Goal: Task Accomplishment & Management: Use online tool/utility

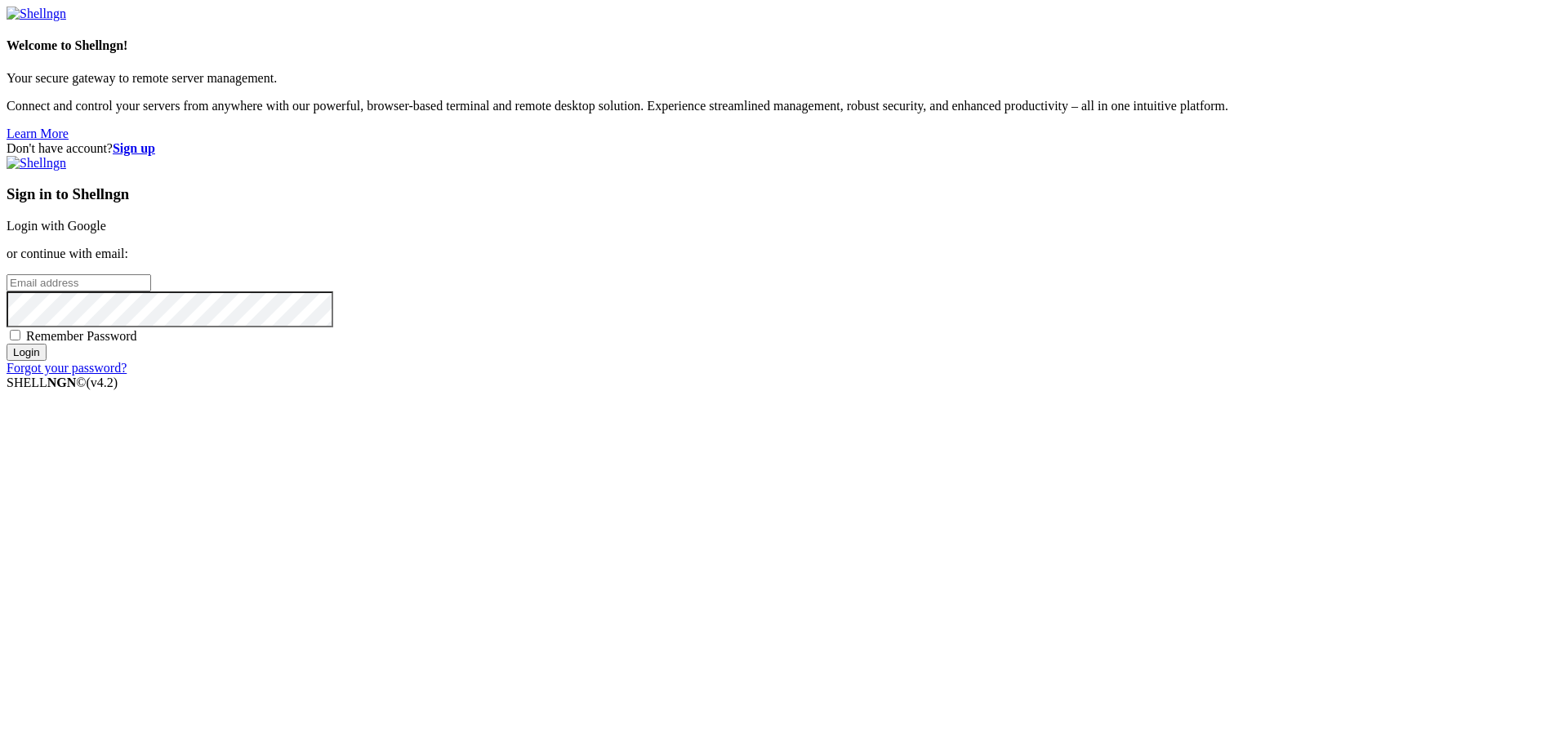
click at [151, 291] on input "email" at bounding box center [78, 282] width 144 height 17
type input "[PERSON_NAME][EMAIL_ADDRESS][DOMAIN_NAME]"
click at [46, 360] on input "Login" at bounding box center [26, 352] width 40 height 17
click at [46, 376] on input "Login" at bounding box center [26, 367] width 40 height 17
click at [155, 142] on strong "Sign up" at bounding box center [134, 148] width 43 height 14
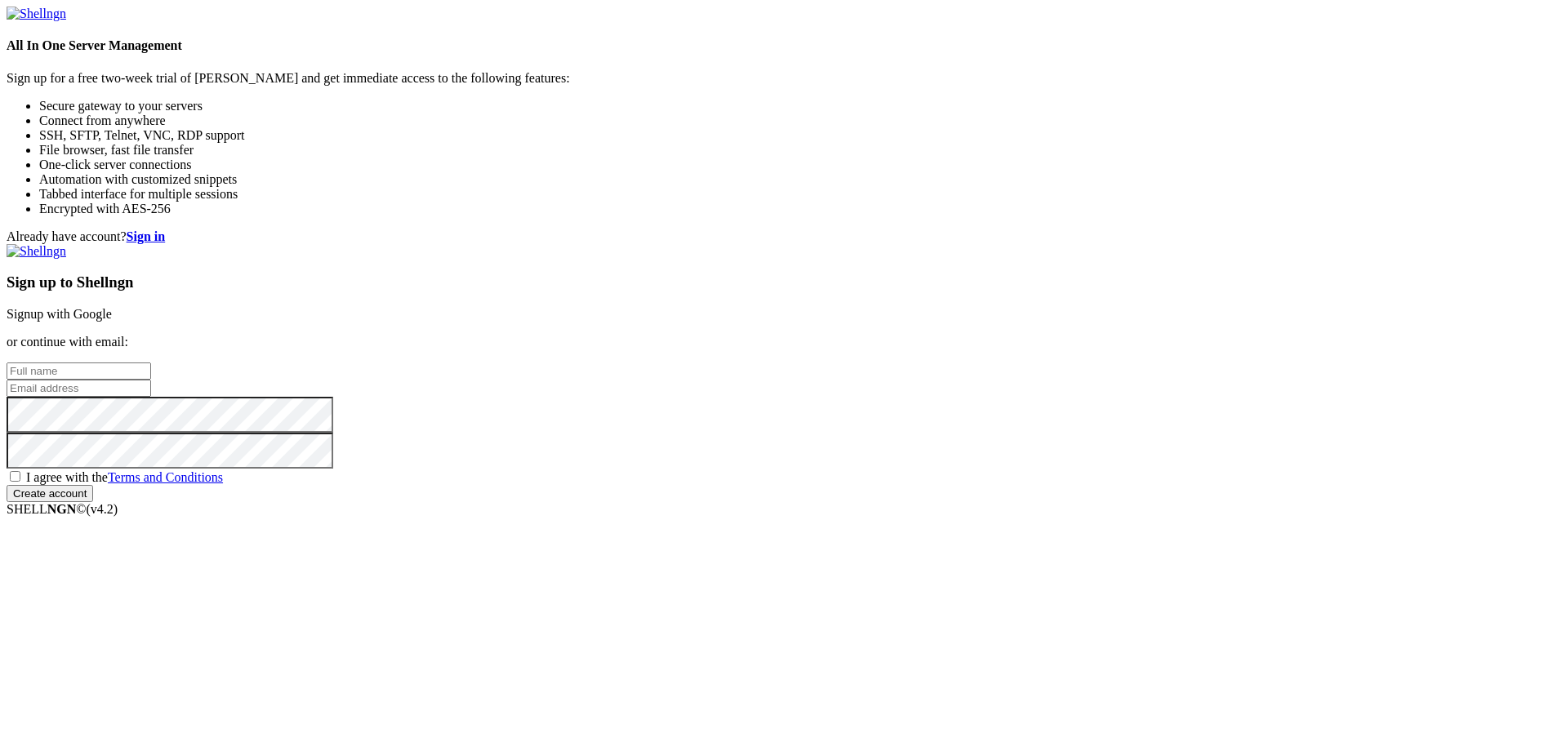
click at [166, 230] on strong "Sign in" at bounding box center [145, 236] width 39 height 14
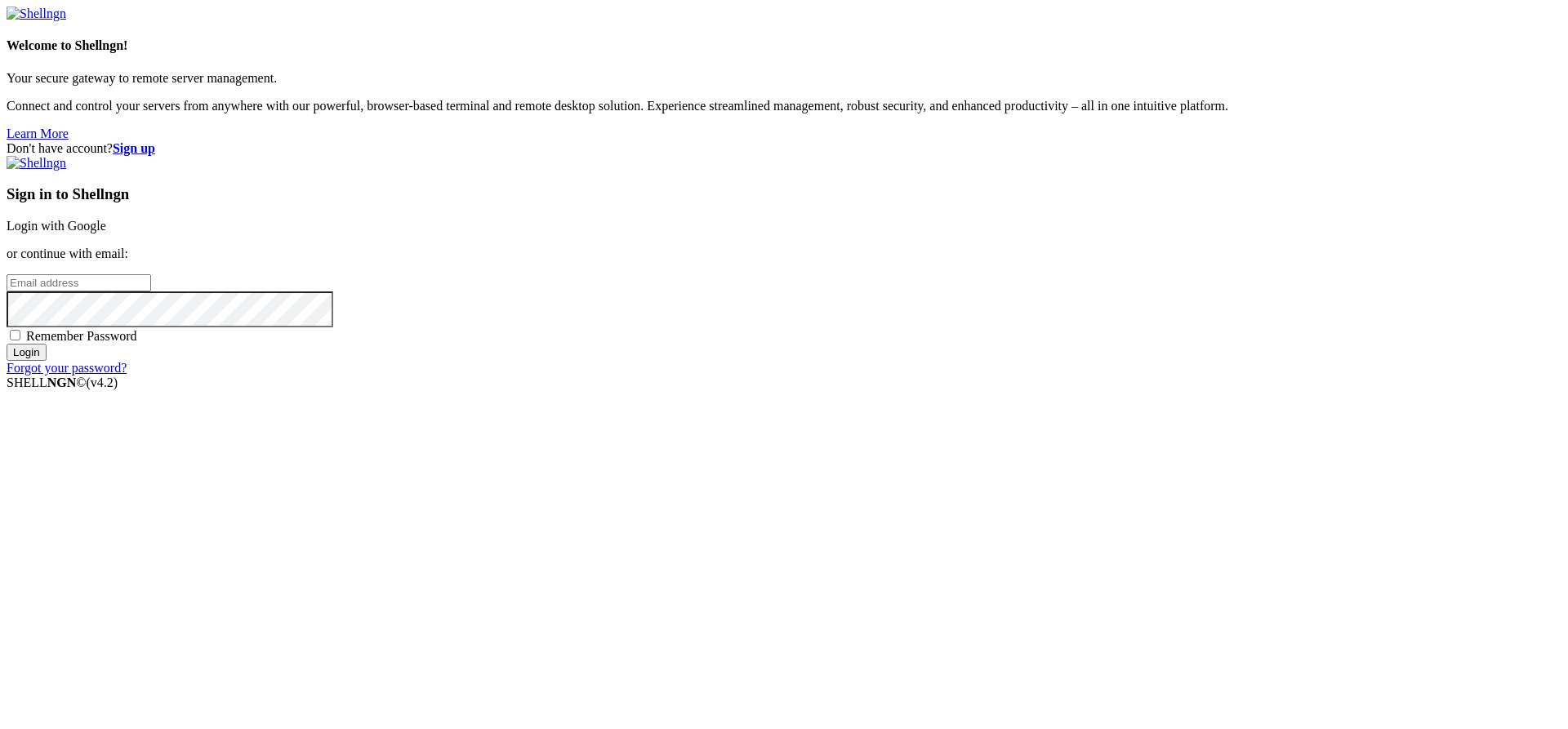
click at [106, 232] on link "Login with Google" at bounding box center [56, 225] width 100 height 14
click at [151, 291] on input "email" at bounding box center [78, 282] width 144 height 17
click at [155, 142] on strong "Sign up" at bounding box center [134, 148] width 43 height 14
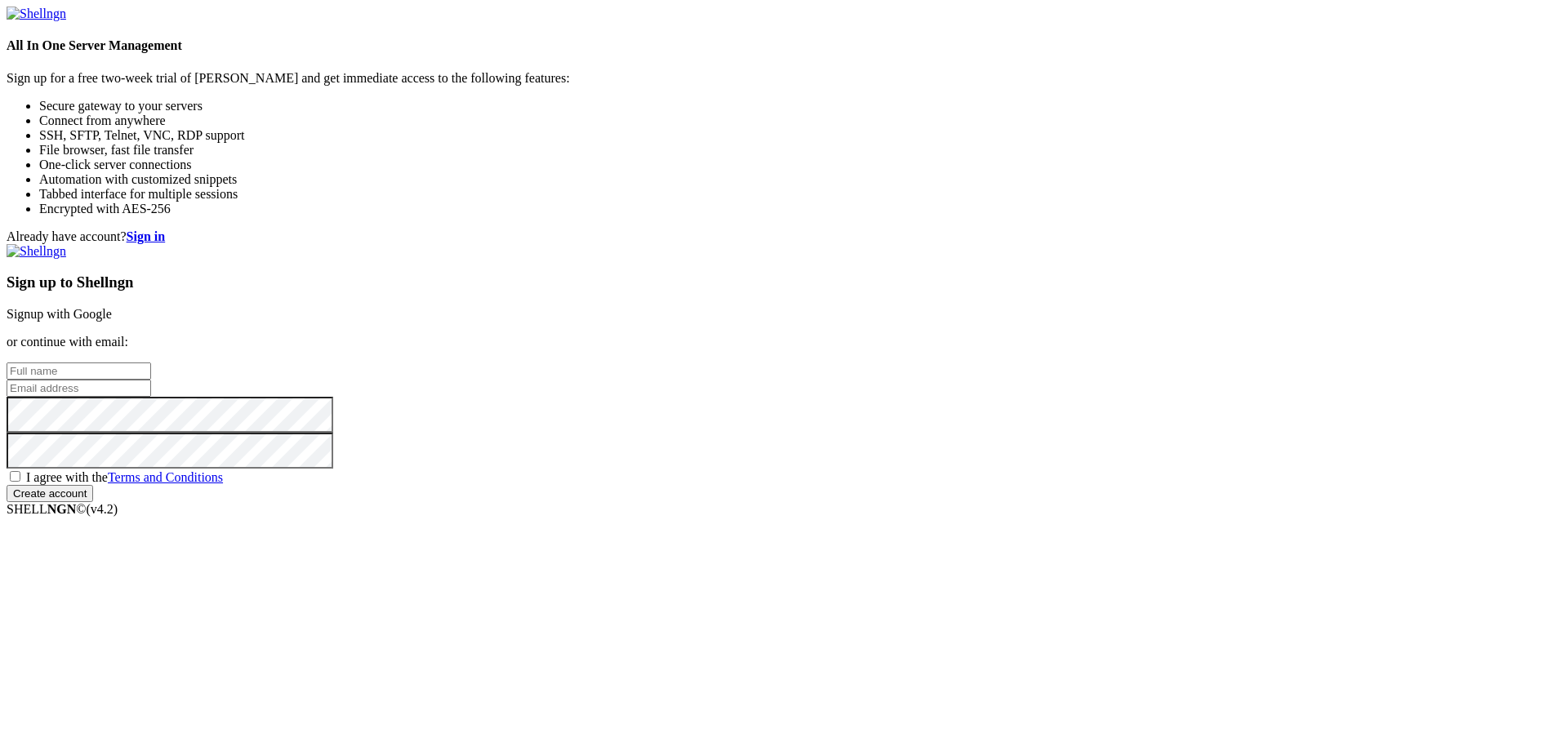
click at [151, 362] on input "text" at bounding box center [78, 370] width 144 height 17
type input "S"
type input "Adonais"
click at [151, 379] on input "email" at bounding box center [78, 388] width 144 height 17
type input "[EMAIL_ADDRESS][DOMAIN_NAME]"
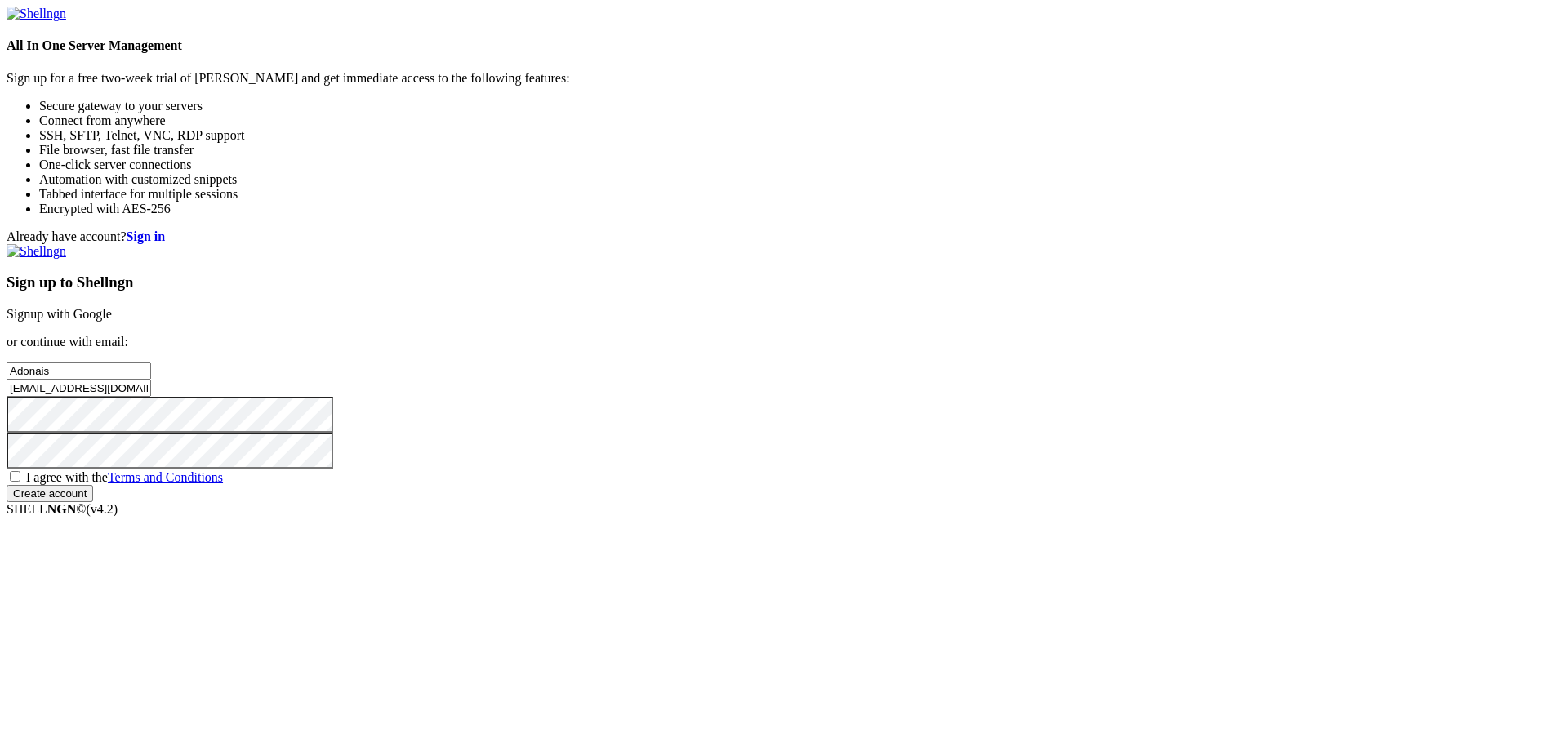
click at [223, 484] on span "I agree with the Terms and Conditions" at bounding box center [124, 477] width 197 height 14
click at [20, 481] on input "I agree with the Terms and Conditions" at bounding box center [15, 477] width 11 height 11
checkbox input "true"
click at [93, 502] on input "Create account" at bounding box center [49, 493] width 86 height 17
click at [93, 517] on input "Create account" at bounding box center [49, 507] width 86 height 17
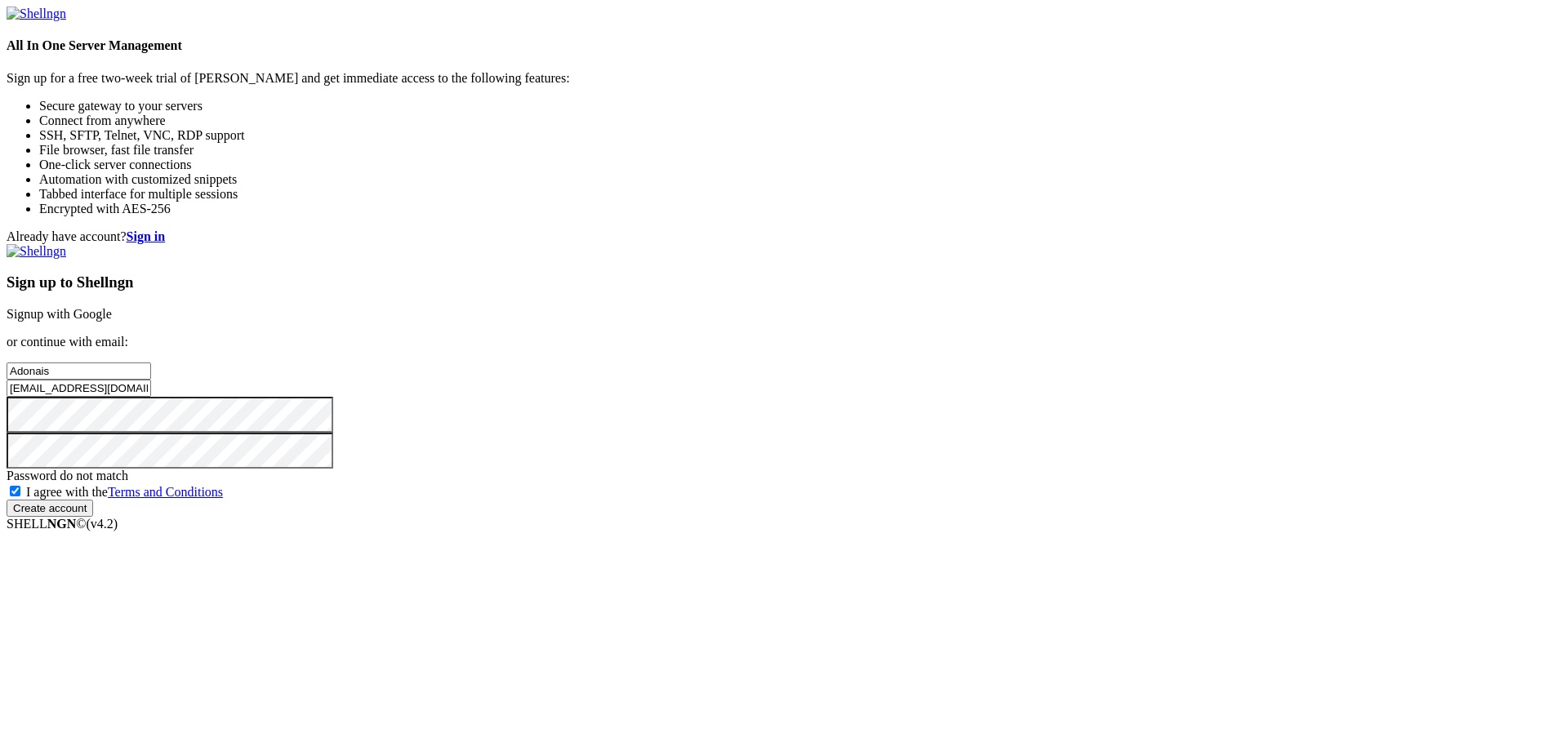
click at [93, 517] on input "Create account" at bounding box center [49, 507] width 86 height 17
click at [878, 409] on div at bounding box center [784, 415] width 1555 height 36
click at [725, 473] on div "Already have account? Sign in Sign up to Shellngn Signup with Google or continu…" at bounding box center [784, 373] width 1555 height 287
click at [93, 502] on input "Create account" at bounding box center [49, 493] width 86 height 17
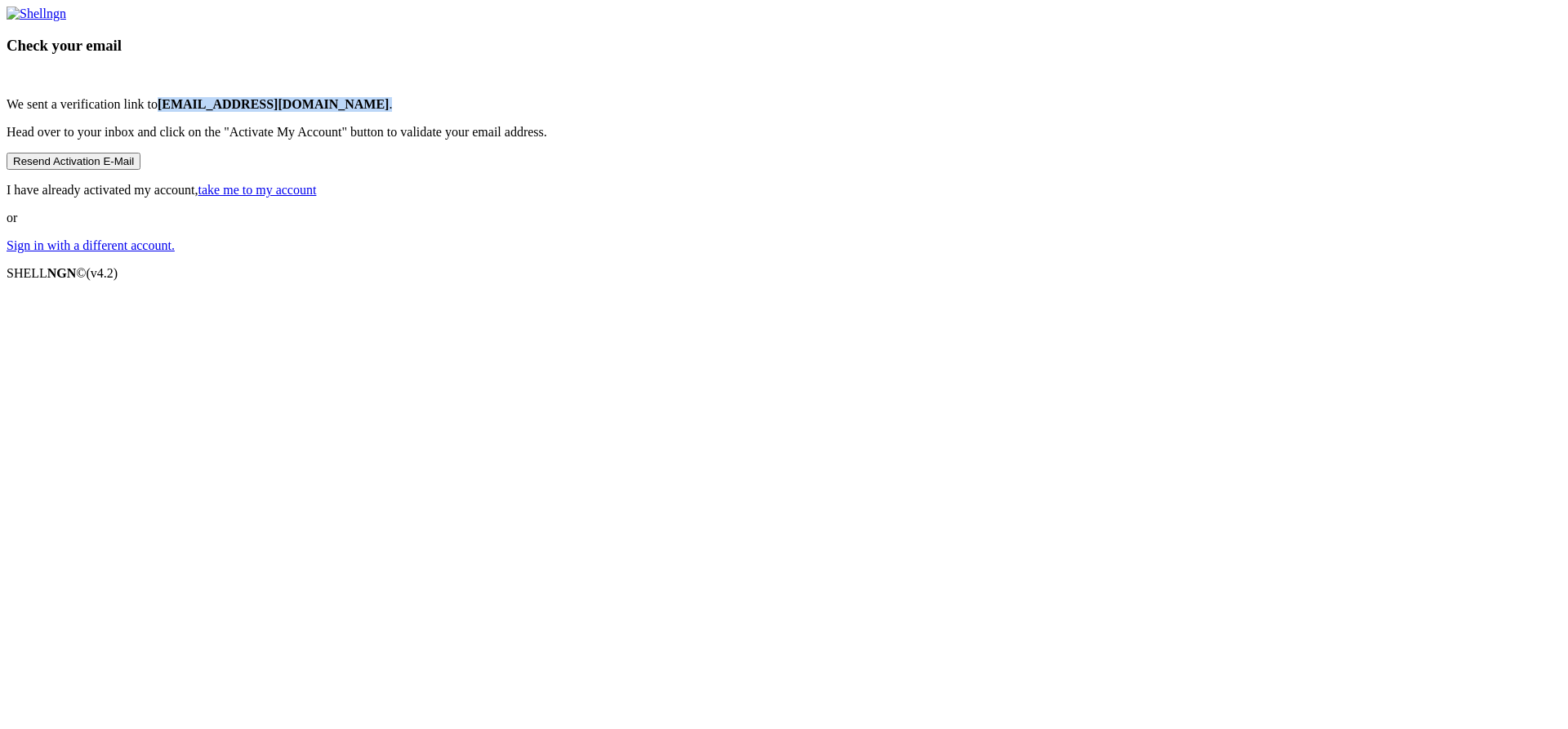
drag, startPoint x: 883, startPoint y: 361, endPoint x: 674, endPoint y: 359, distance: 209.0
click at [674, 112] on p "We sent a verification link to [EMAIL_ADDRESS][DOMAIN_NAME] ." at bounding box center [784, 104] width 1555 height 15
click at [930, 253] on div "Check your email We sent a verification link to [EMAIL_ADDRESS][DOMAIN_NAME] . …" at bounding box center [784, 130] width 1555 height 247
click at [141, 170] on button "Resend Activation E-Mail" at bounding box center [73, 161] width 134 height 17
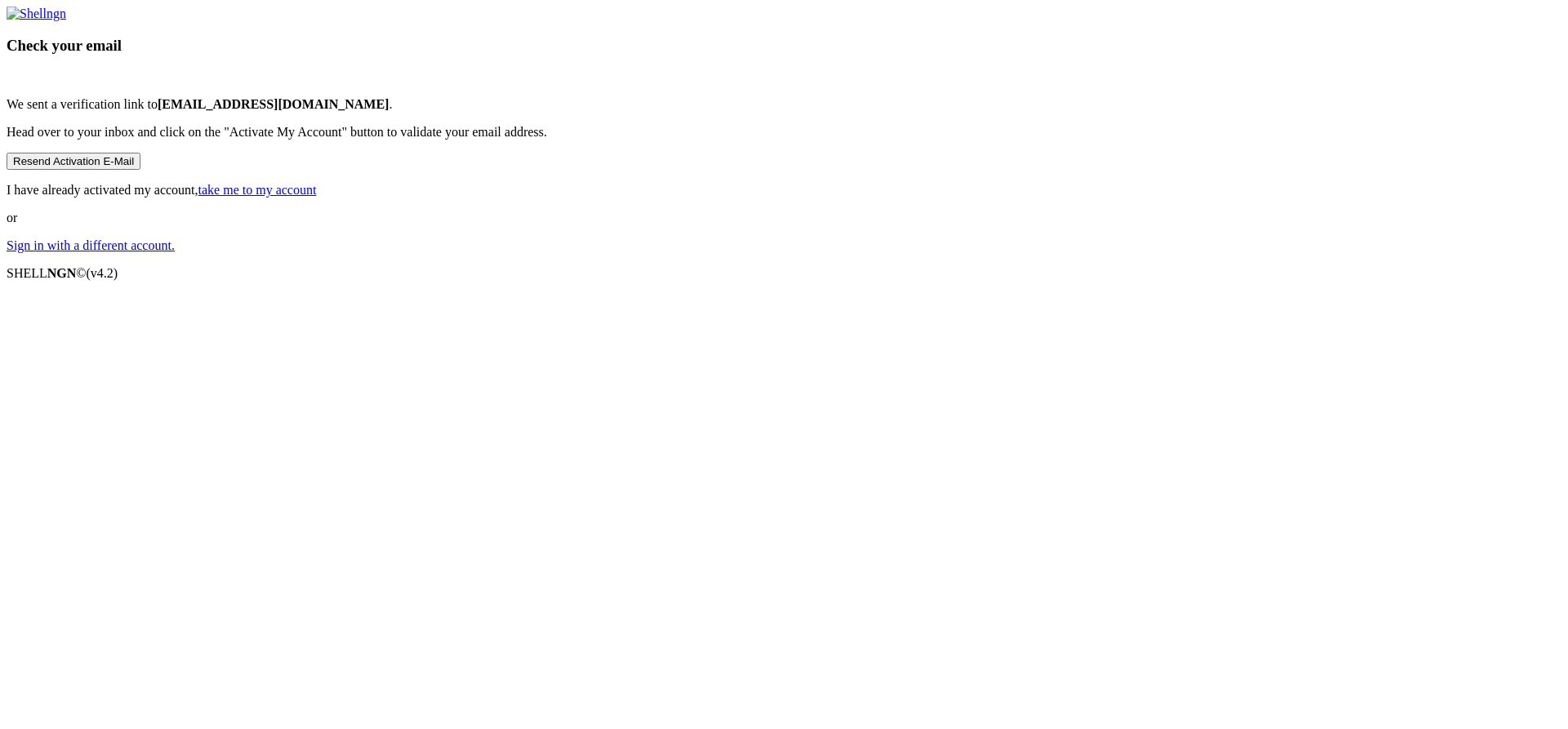
click at [317, 197] on link "take me to my account" at bounding box center [257, 189] width 118 height 14
click at [141, 170] on button "Resend Activation E-Mail" at bounding box center [73, 161] width 134 height 17
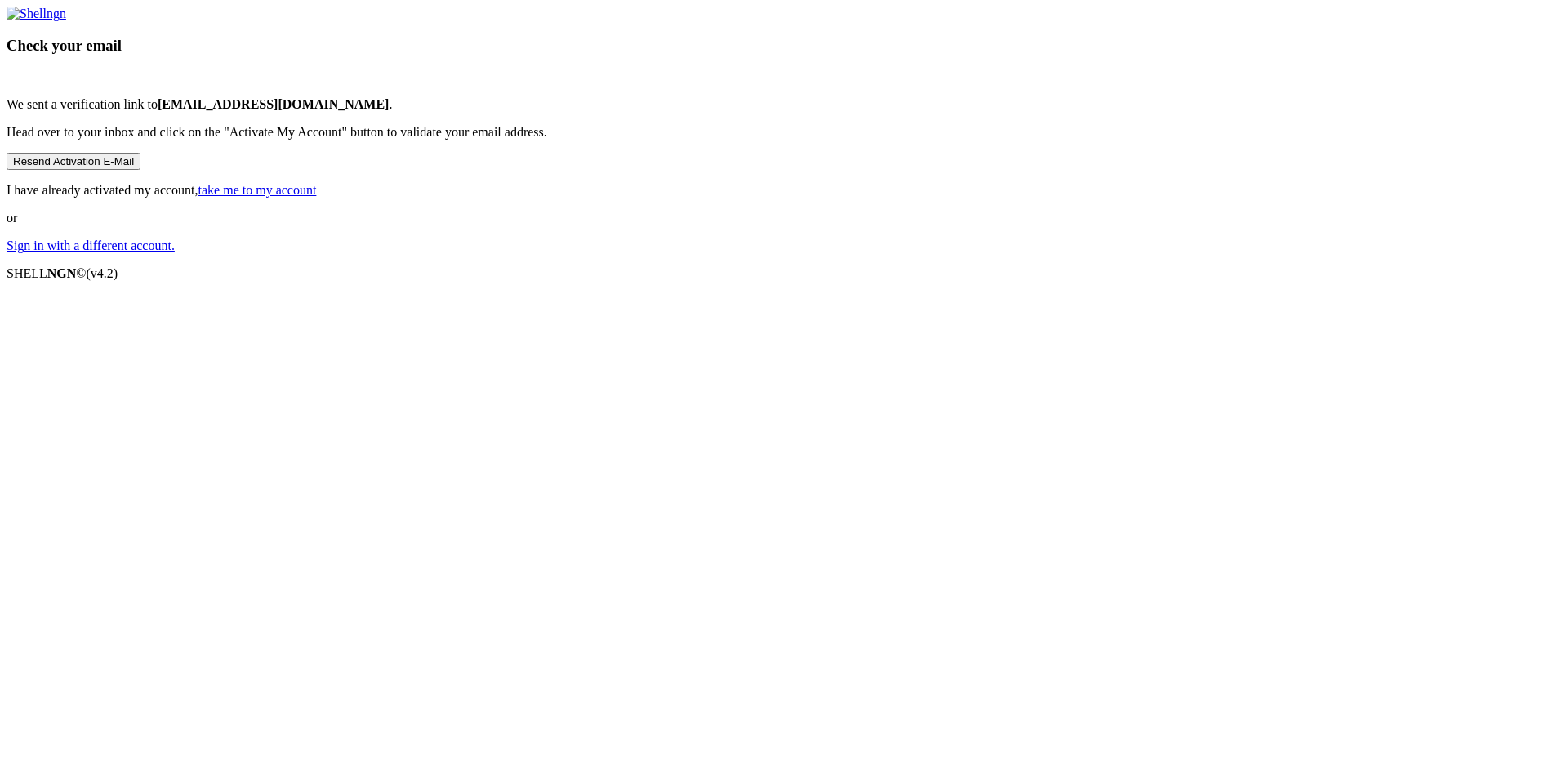
click at [141, 170] on button "Resend Activation E-Mail" at bounding box center [73, 161] width 134 height 17
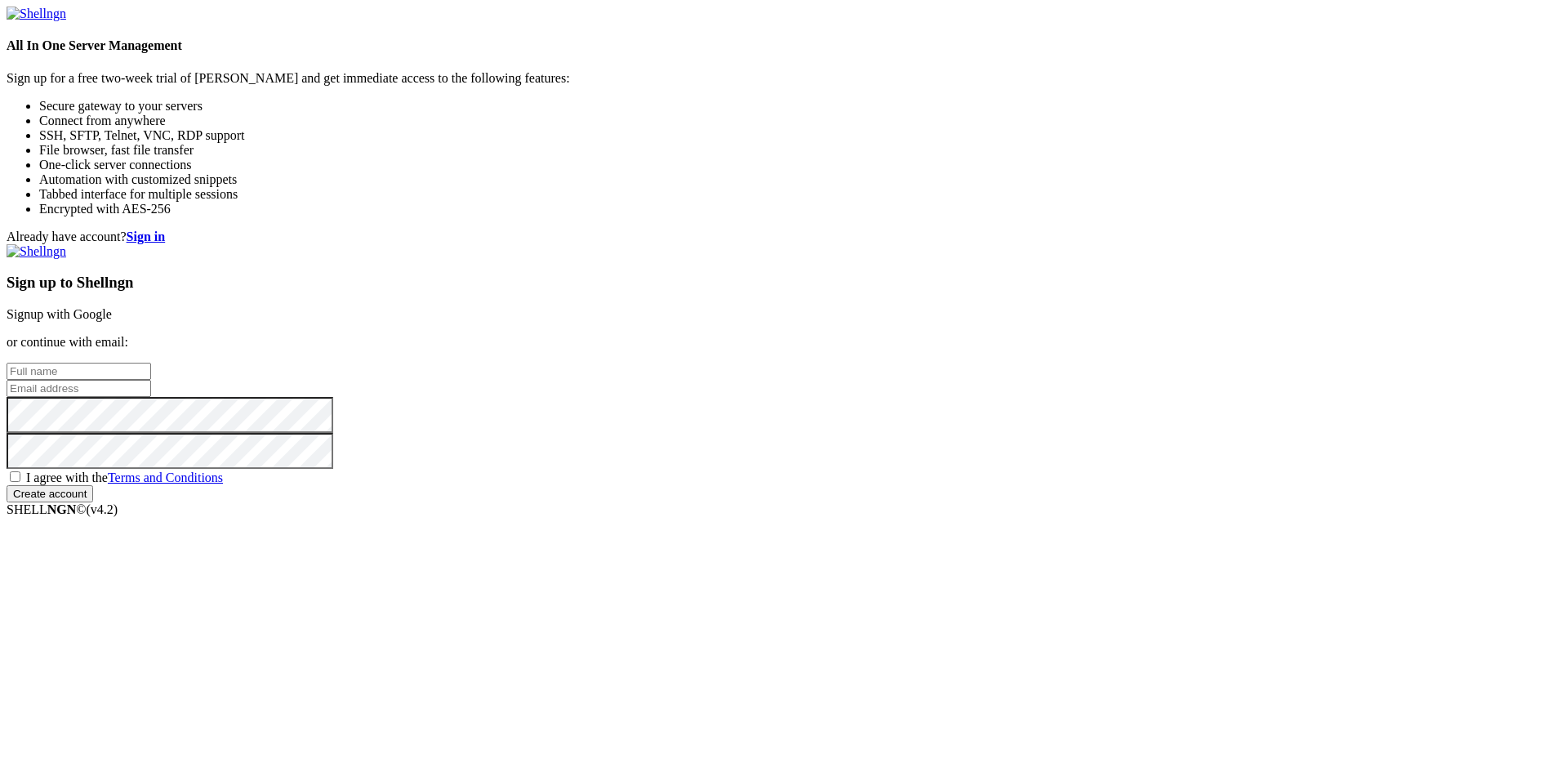
click at [166, 230] on strong "Sign in" at bounding box center [145, 236] width 39 height 14
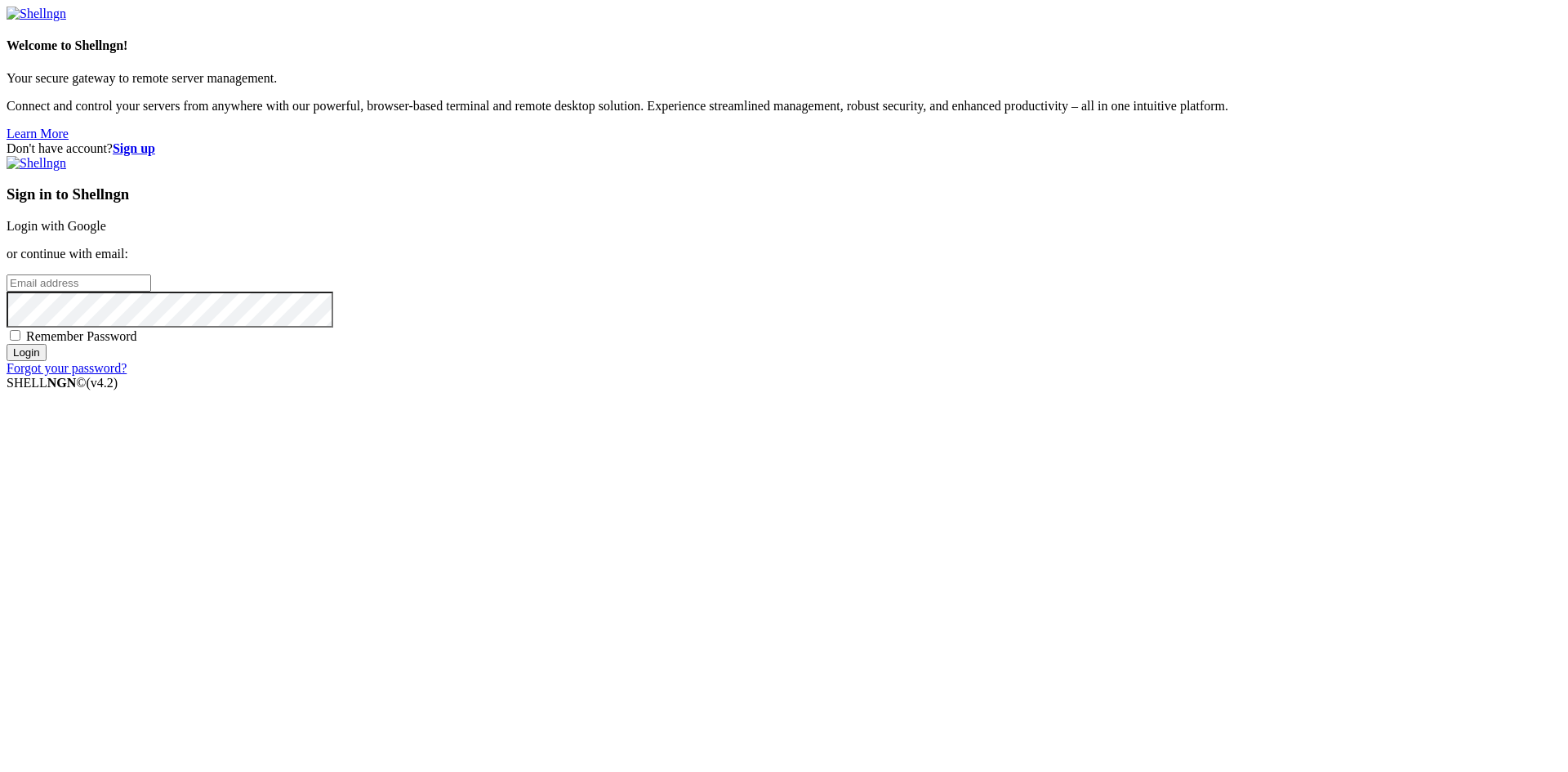
click at [151, 292] on input "email" at bounding box center [78, 282] width 144 height 17
click at [106, 233] on link "Login with Google" at bounding box center [56, 225] width 100 height 14
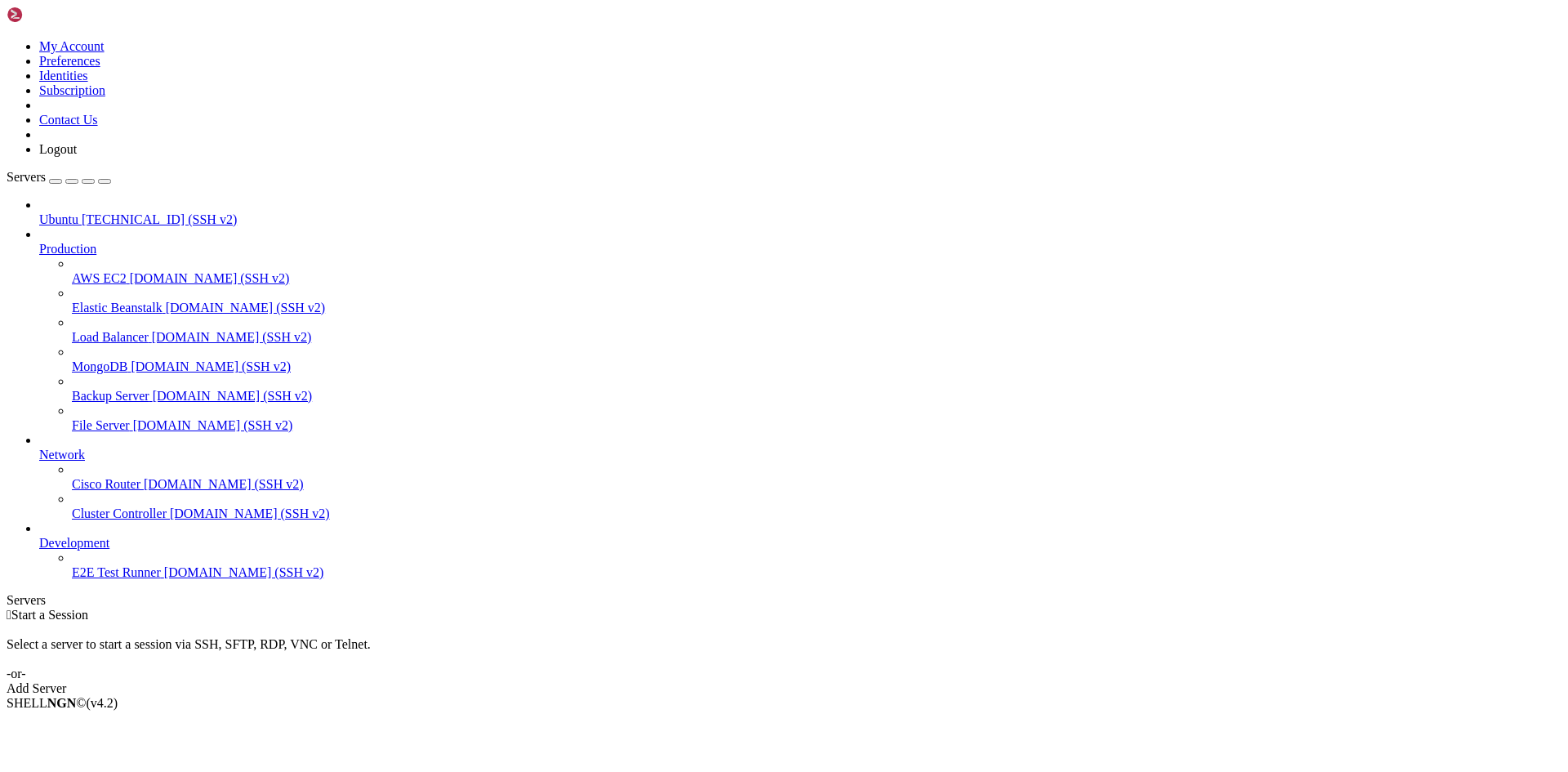
click at [880, 681] on div "Add Server" at bounding box center [784, 688] width 1555 height 15
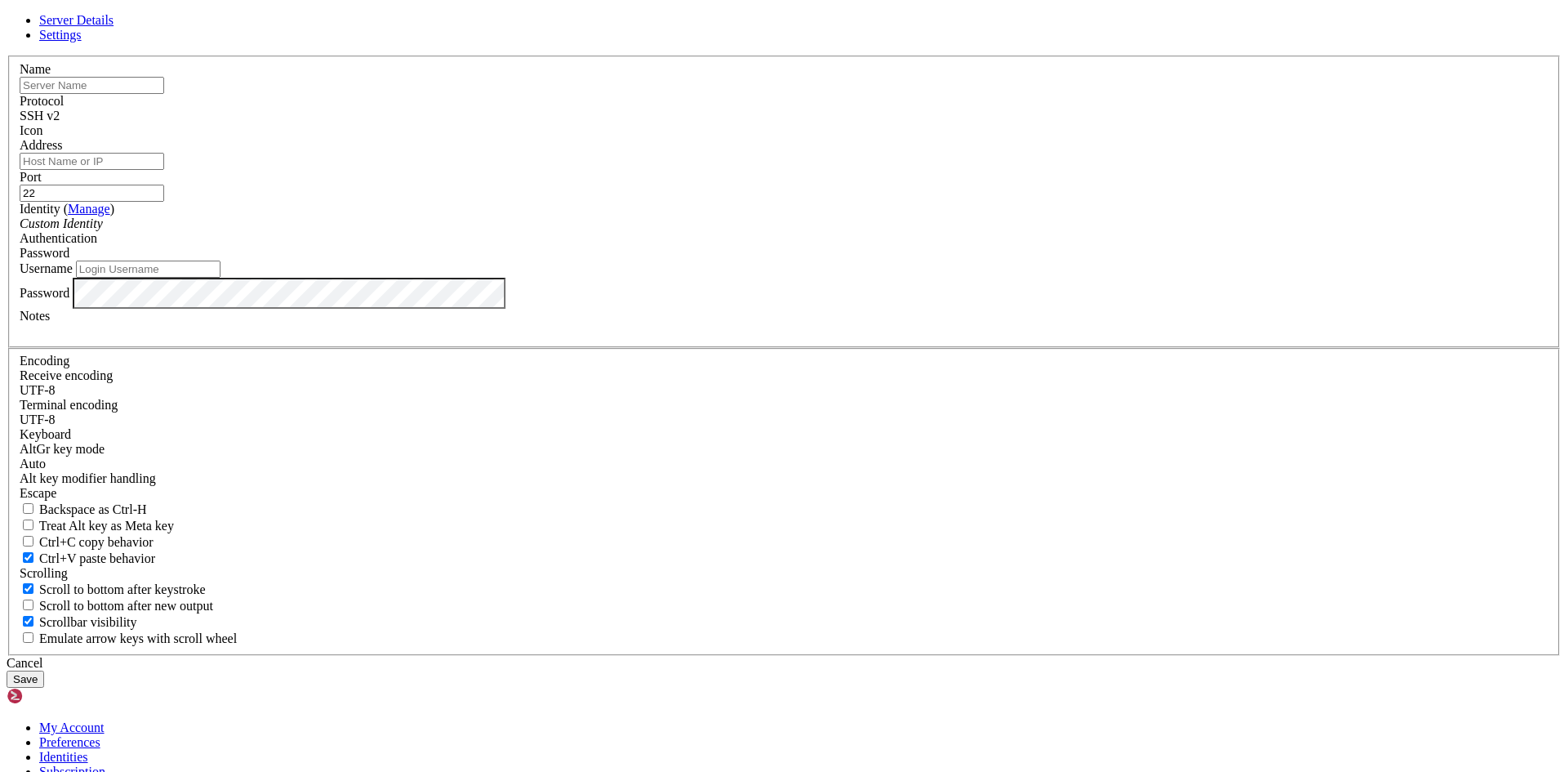
click at [164, 94] on input "text" at bounding box center [92, 85] width 144 height 17
type input "M"
type input "basico"
click at [221, 278] on input "Username" at bounding box center [148, 269] width 144 height 17
type input "Maury"
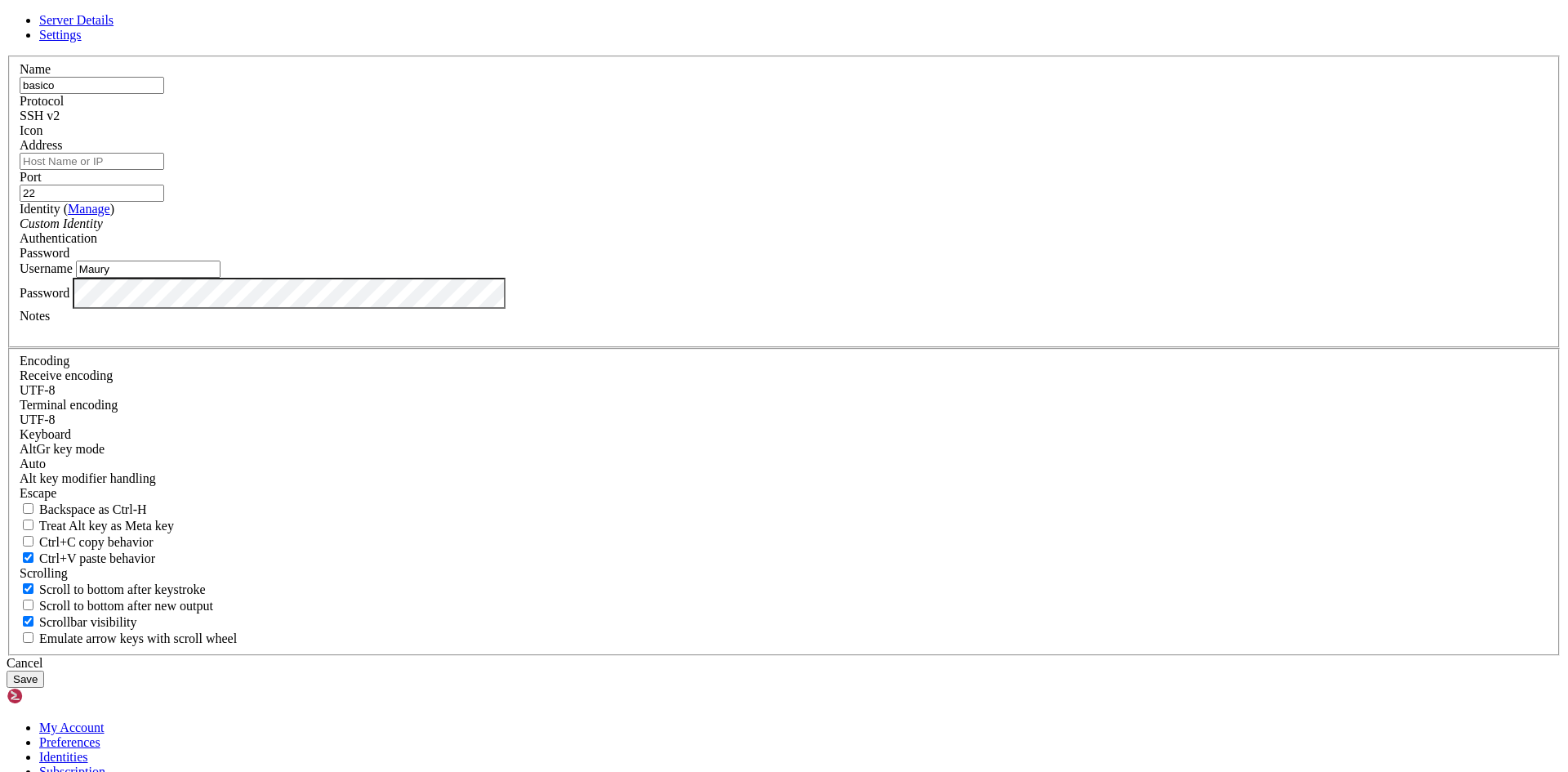
click at [164, 170] on input "Address" at bounding box center [92, 161] width 144 height 17
paste input "[TECHNICAL_ID]"
type input "[TECHNICAL_ID]"
click at [45, 670] on button "Save" at bounding box center [25, 678] width 37 height 17
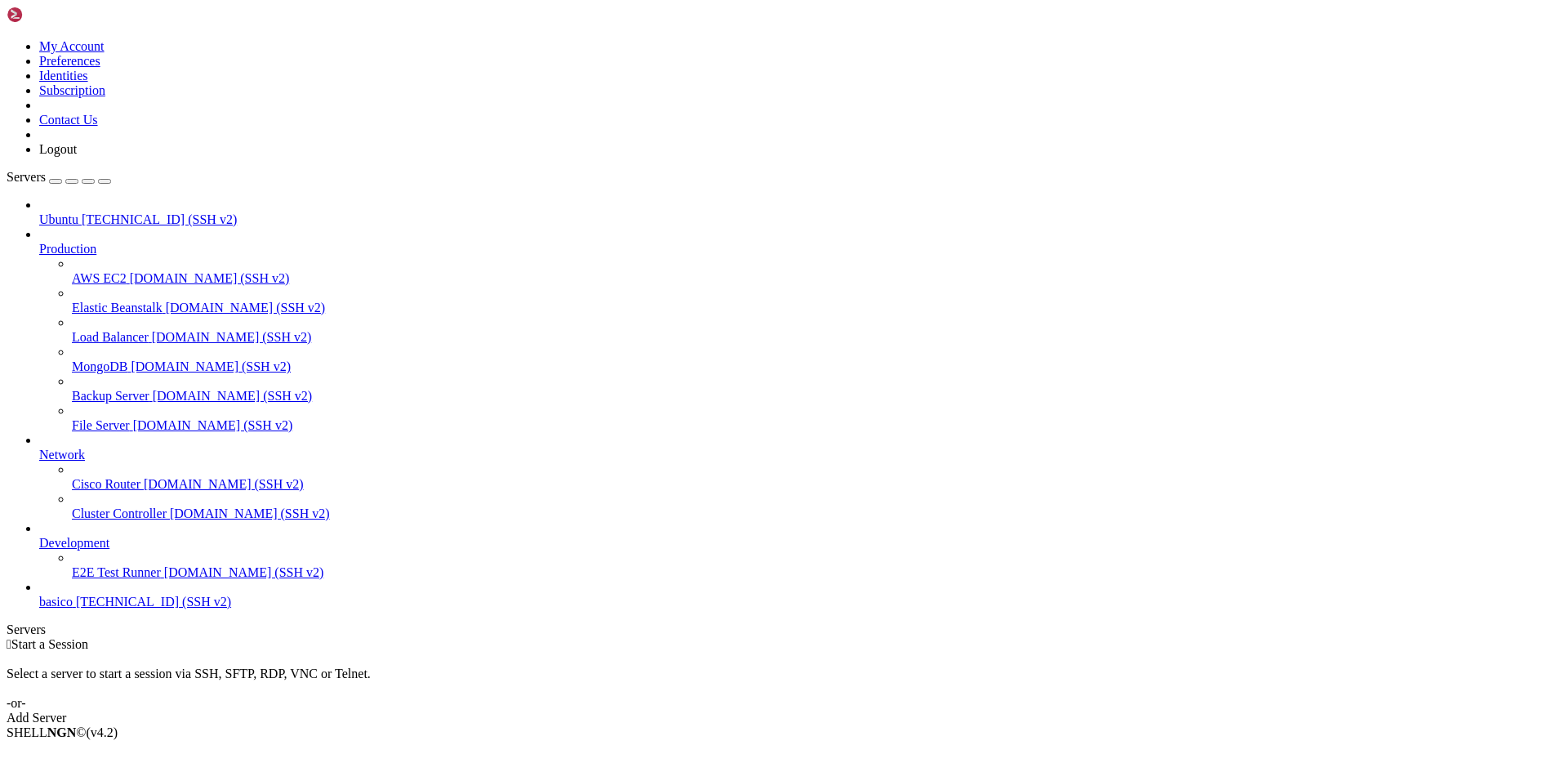
click at [133, 609] on link "basico [TECHNICAL_ID] (SSH v2)" at bounding box center [800, 602] width 1523 height 15
click at [76, 609] on span "[TECHNICAL_ID] (SSH v2)" at bounding box center [154, 601] width 155 height 14
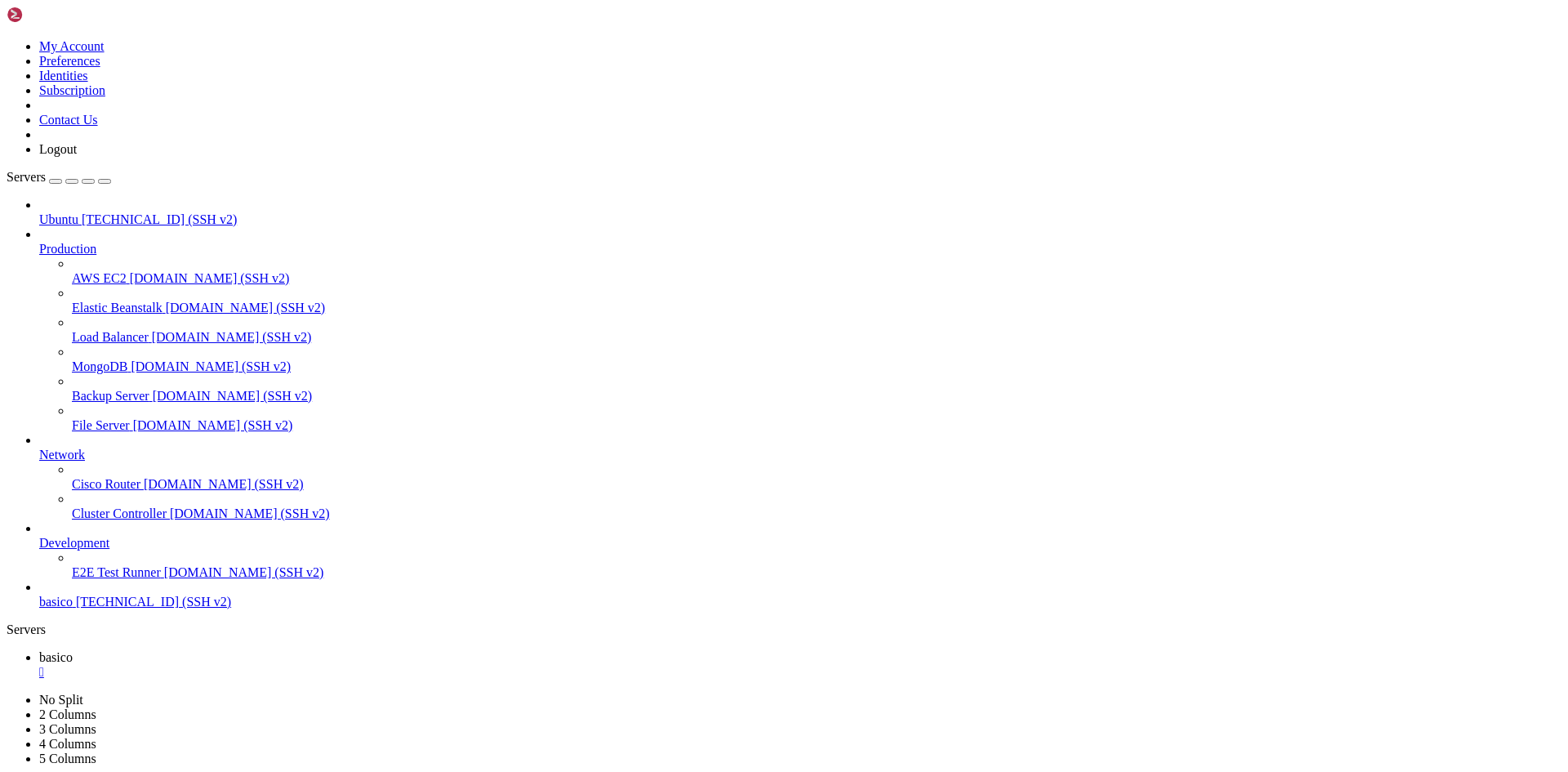
click at [78, 213] on span "Ubuntu" at bounding box center [58, 219] width 39 height 14
click at [73, 609] on span "basico" at bounding box center [55, 601] width 34 height 14
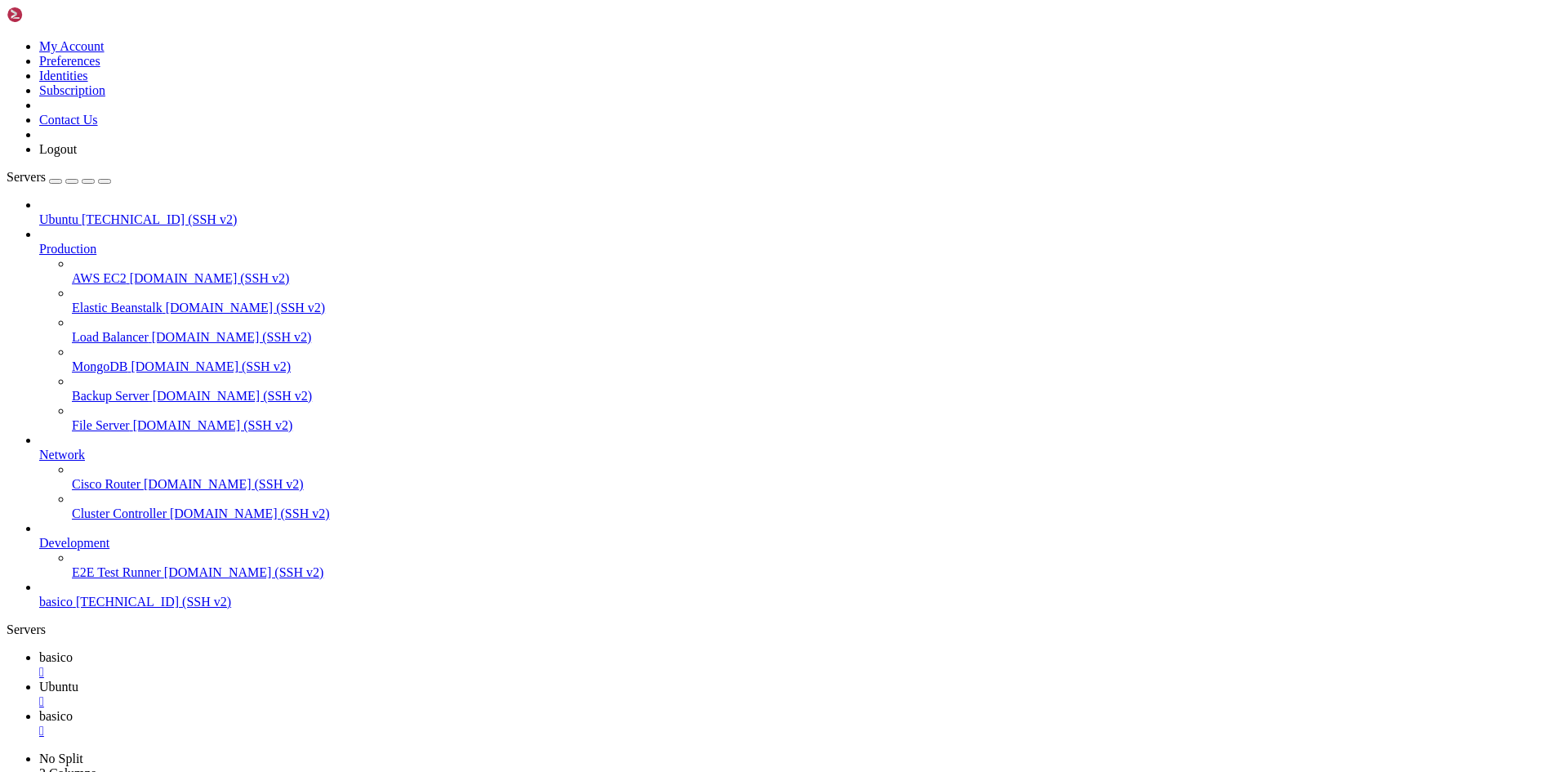
click at [123, 213] on link "Ubuntu [TECHNICAL_ID] (SSH v2)" at bounding box center [800, 220] width 1523 height 15
click at [78, 213] on span "Ubuntu" at bounding box center [58, 219] width 39 height 14
click at [73, 609] on span "basico" at bounding box center [55, 601] width 34 height 14
click at [82, 213] on span "[TECHNICAL_ID] (SSH v2)" at bounding box center [159, 219] width 155 height 14
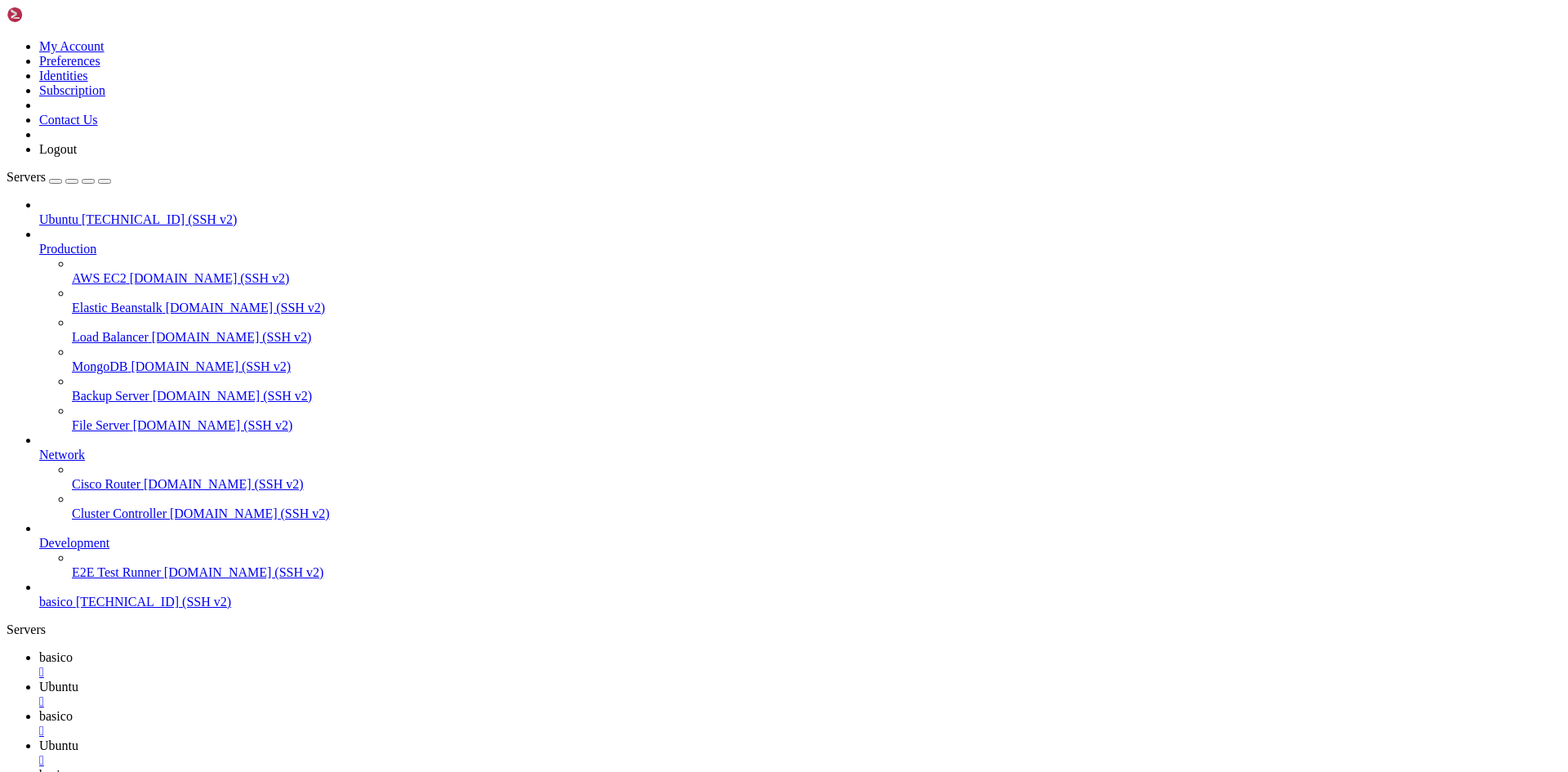
click at [85, 213] on span "[TECHNICAL_ID] (SSH v2)" at bounding box center [159, 219] width 155 height 14
click at [110, 609] on span "[TECHNICAL_ID] (SSH v2)" at bounding box center [154, 601] width 155 height 14
click at [471, 724] on div "" at bounding box center [800, 731] width 1523 height 15
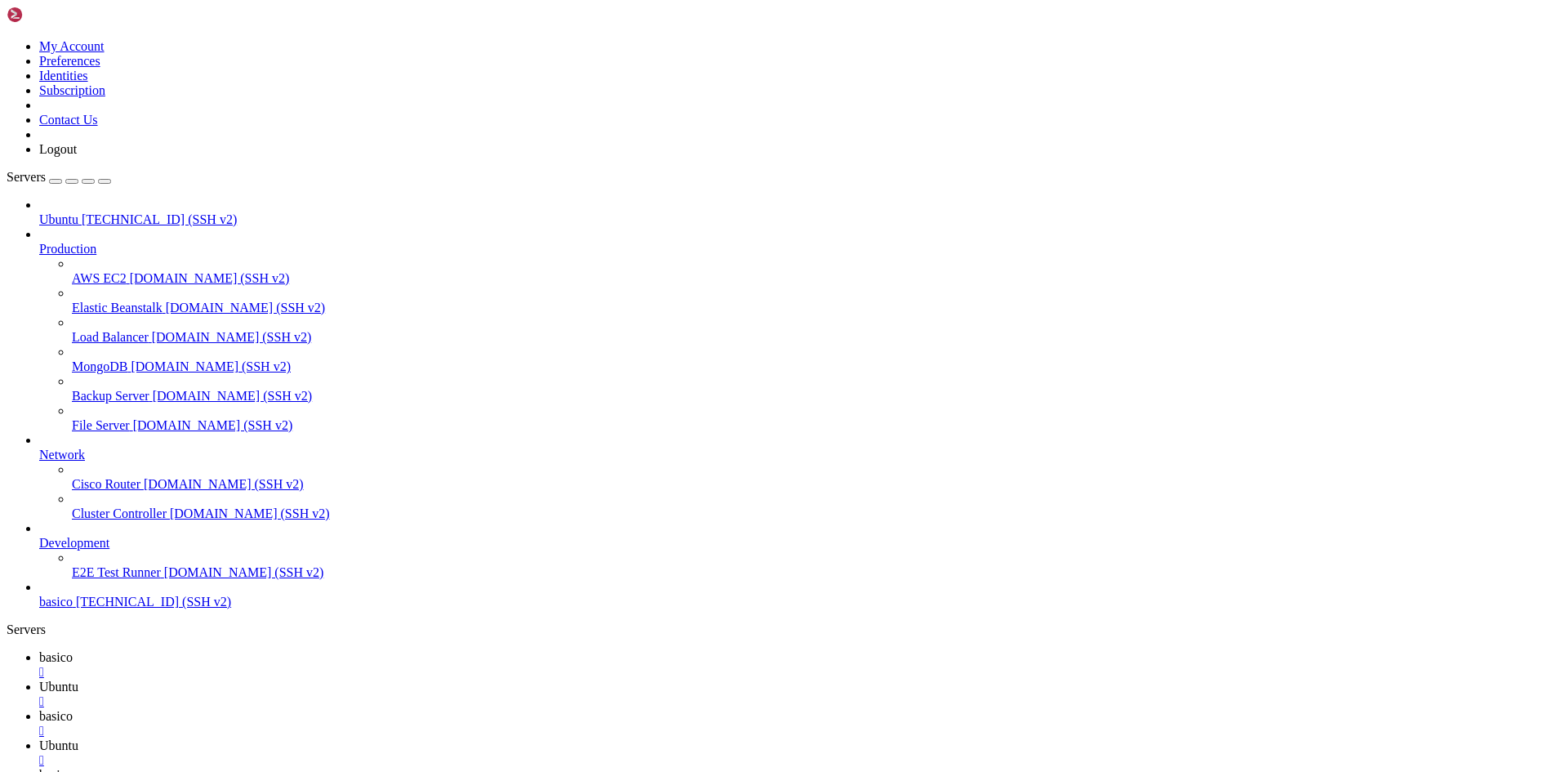
click at [471, 724] on div "" at bounding box center [800, 731] width 1523 height 15
click at [73, 650] on span "basico" at bounding box center [55, 657] width 34 height 14
click at [336, 679] on link "Ubuntu " at bounding box center [800, 694] width 1523 height 29
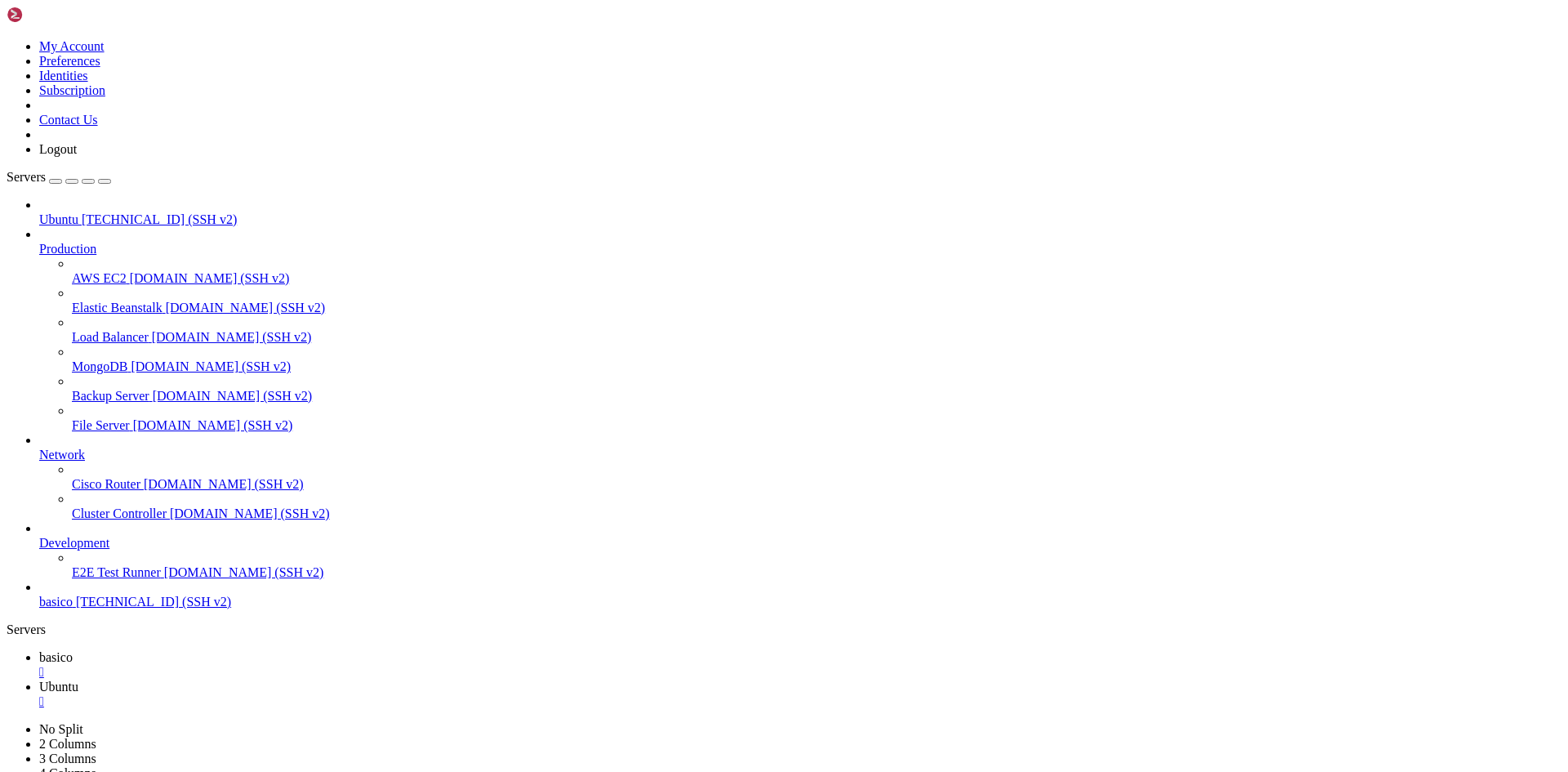
click at [73, 650] on span "basico" at bounding box center [55, 657] width 34 height 14
click at [78, 679] on span "Ubuntu" at bounding box center [58, 686] width 39 height 14
click at [255, 650] on link "basico " at bounding box center [800, 665] width 1523 height 29
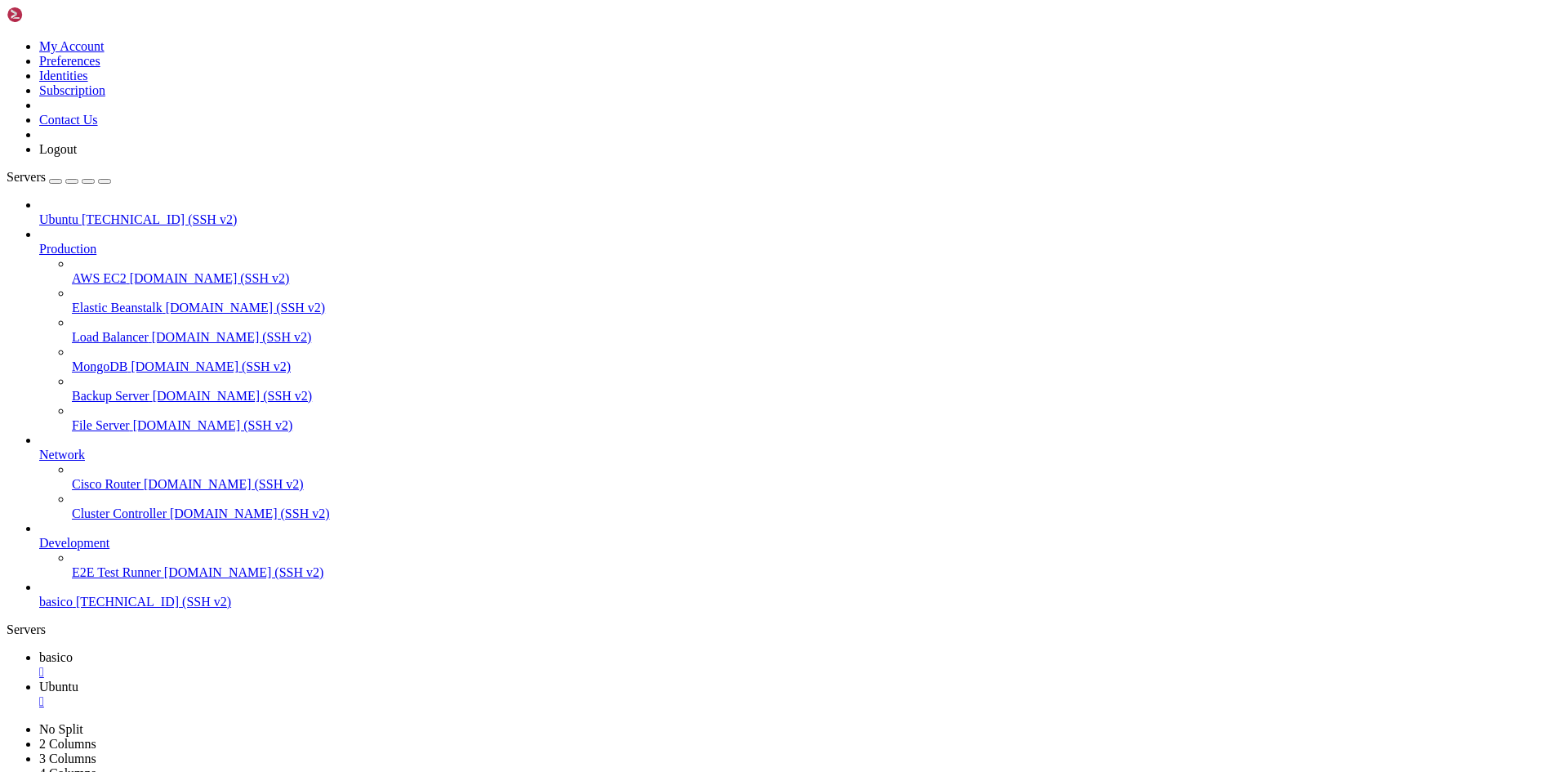
click at [339, 679] on link "Ubuntu " at bounding box center [800, 694] width 1523 height 29
click at [264, 650] on link "basico " at bounding box center [800, 665] width 1523 height 29
click at [78, 679] on span "Ubuntu" at bounding box center [58, 686] width 39 height 14
click at [248, 650] on link "basico " at bounding box center [800, 665] width 1523 height 29
click at [39, 679] on icon at bounding box center [39, 686] width 0 height 14
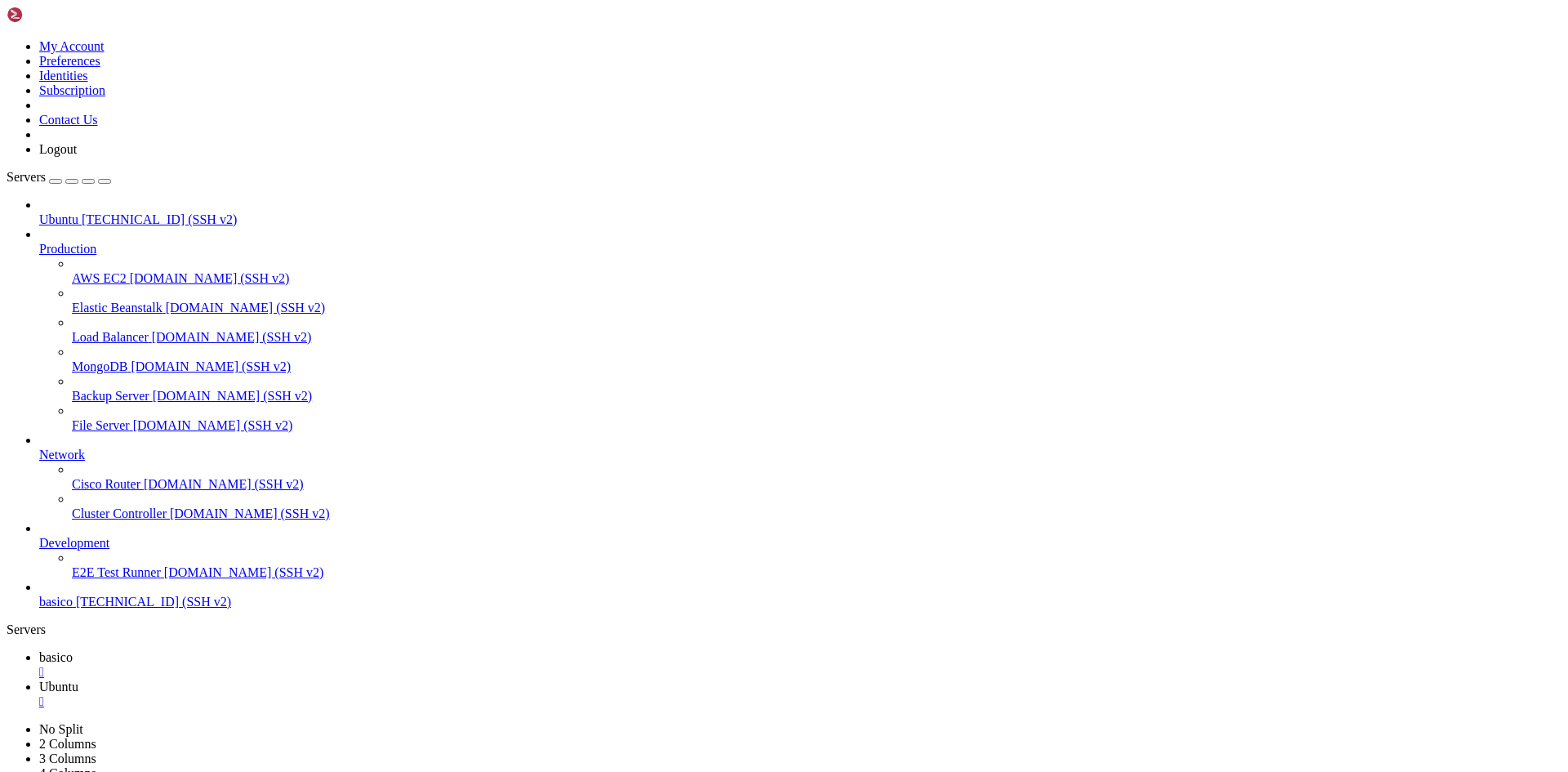
click at [73, 650] on span "basico" at bounding box center [55, 657] width 34 height 14
click at [39, 679] on icon at bounding box center [39, 686] width 0 height 14
click at [73, 650] on span "basico" at bounding box center [55, 657] width 34 height 14
click at [323, 679] on link "Ubuntu " at bounding box center [800, 694] width 1523 height 29
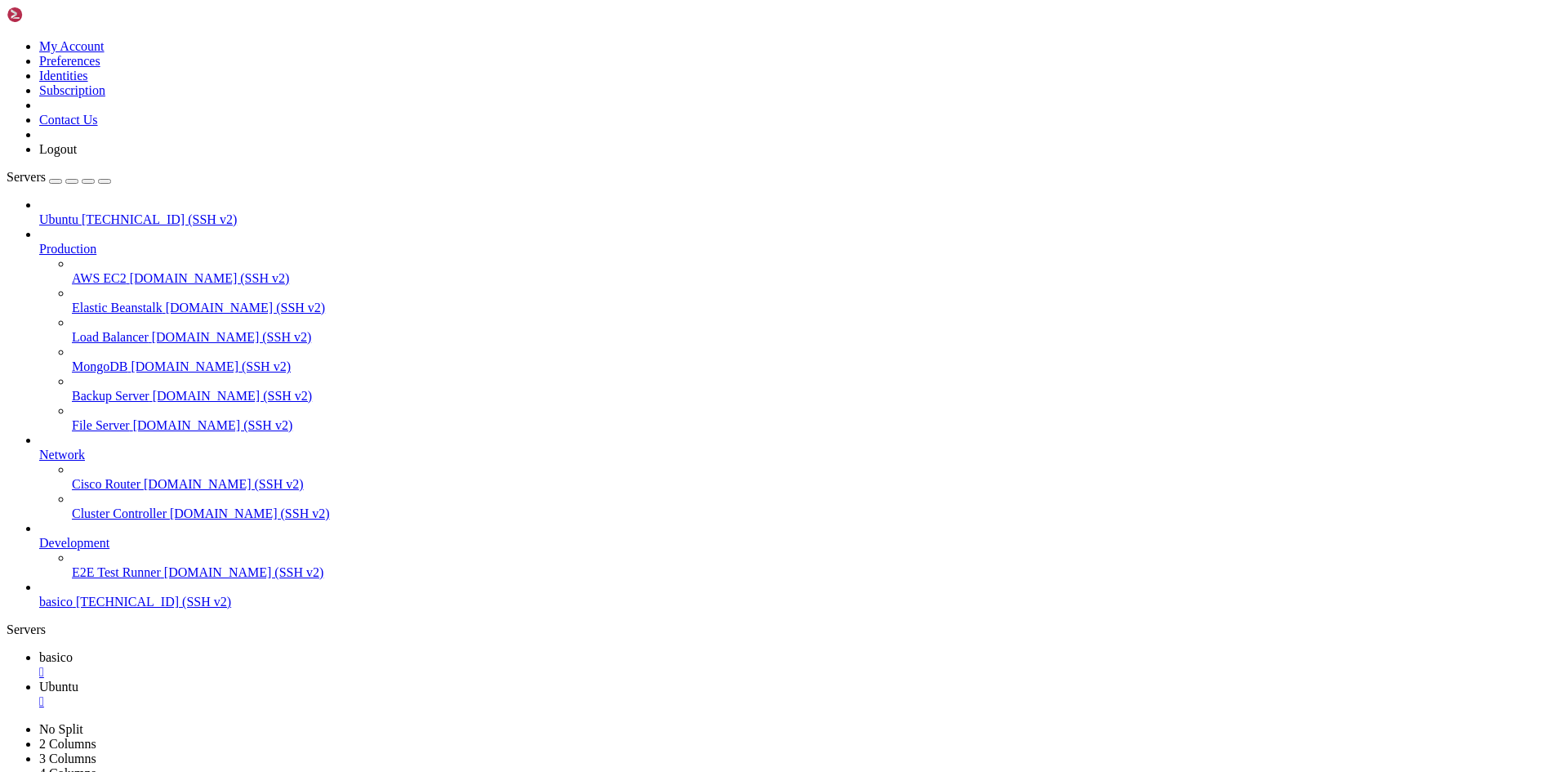
drag, startPoint x: 250, startPoint y: 17, endPoint x: 283, endPoint y: 23, distance: 33.5
click at [73, 650] on span "basico" at bounding box center [55, 657] width 34 height 14
click at [328, 679] on link "Ubuntu " at bounding box center [800, 694] width 1523 height 29
click at [73, 650] on span "basico" at bounding box center [55, 657] width 34 height 14
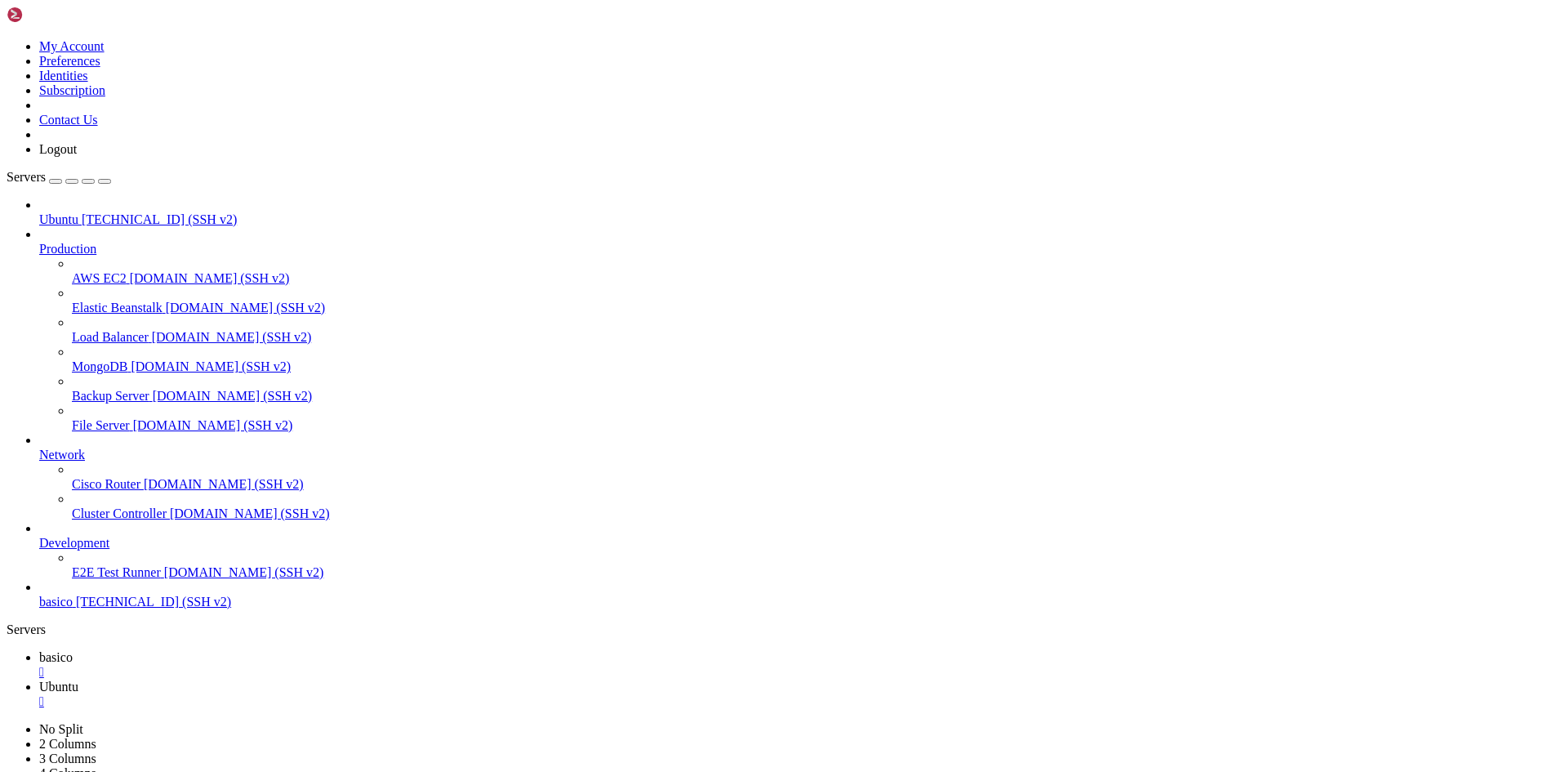
click at [78, 679] on span "Ubuntu" at bounding box center [58, 686] width 39 height 14
click at [248, 650] on link "basico " at bounding box center [800, 665] width 1523 height 29
click at [348, 679] on link "Ubuntu " at bounding box center [800, 694] width 1523 height 29
click at [273, 650] on link "basico " at bounding box center [800, 665] width 1523 height 29
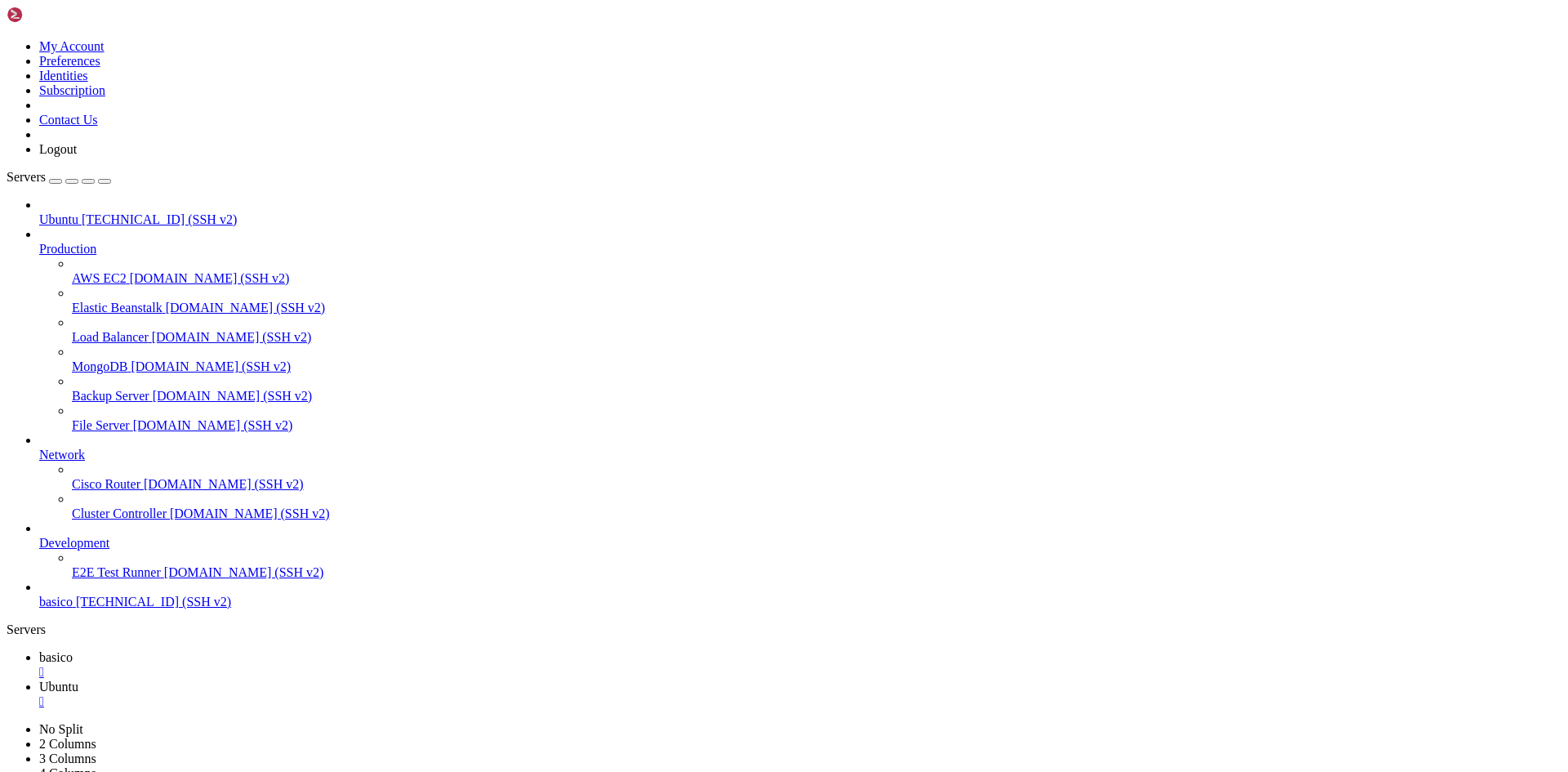
drag, startPoint x: 703, startPoint y: 312, endPoint x: 1055, endPoint y: 328, distance: 352.4
click at [283, 665] on div "" at bounding box center [800, 672] width 1523 height 15
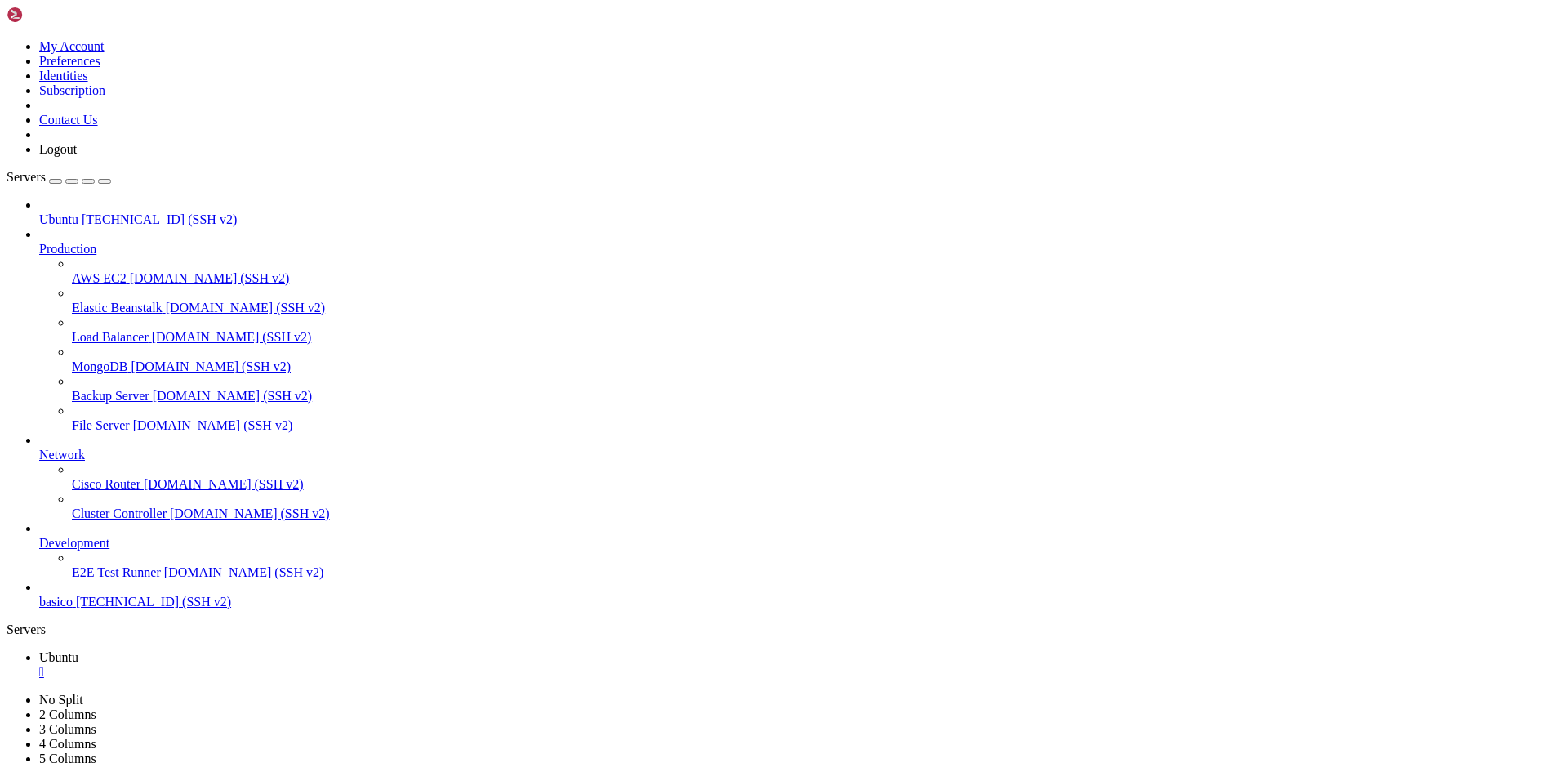
scroll to position [569, 0]
drag, startPoint x: 130, startPoint y: 1560, endPoint x: 124, endPoint y: 1575, distance: 16.2
click at [39, 650] on icon at bounding box center [39, 657] width 0 height 14
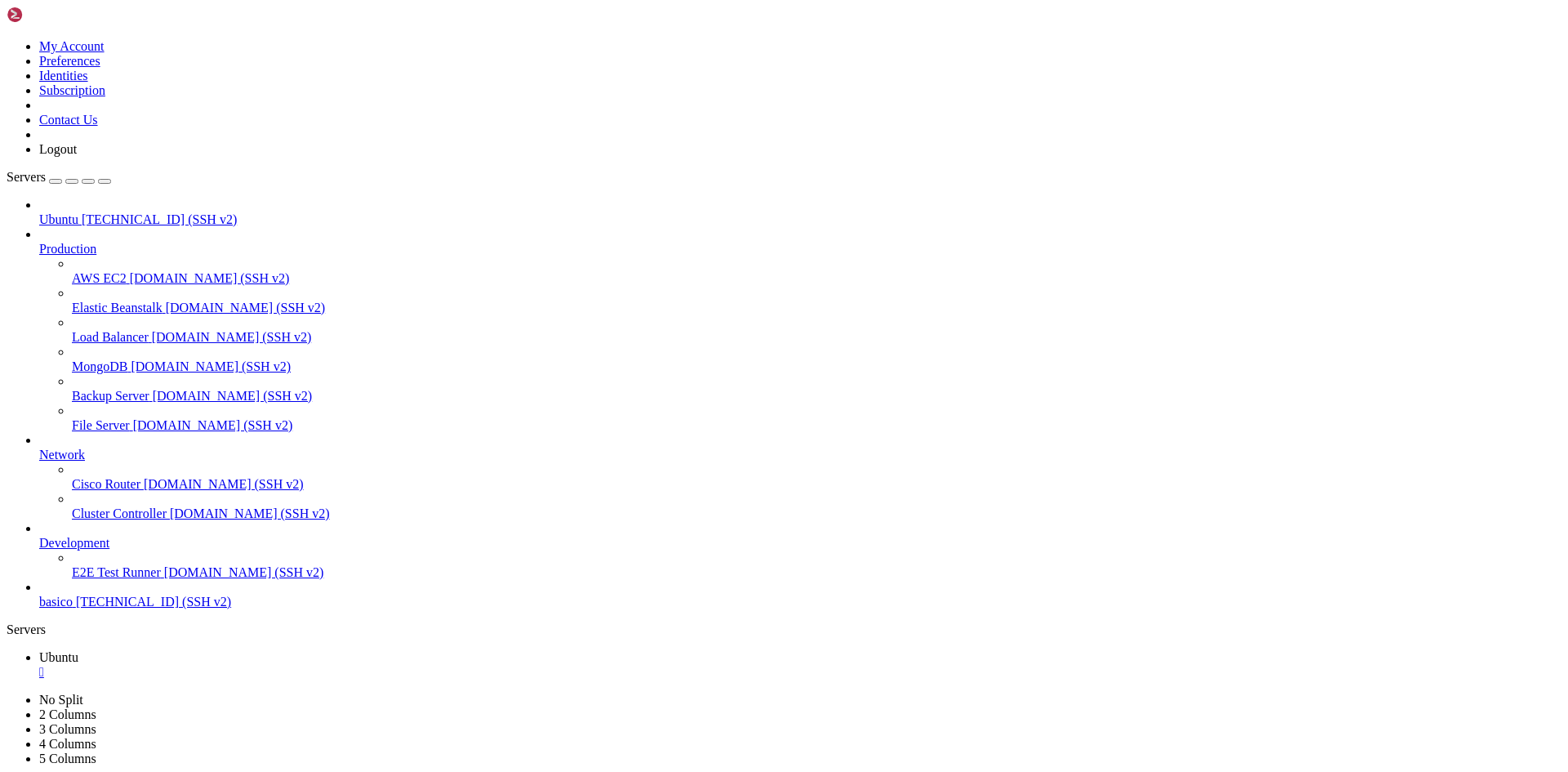
click at [78, 213] on span "Ubuntu" at bounding box center [58, 219] width 39 height 14
click at [384, 694] on div "" at bounding box center [800, 701] width 1523 height 15
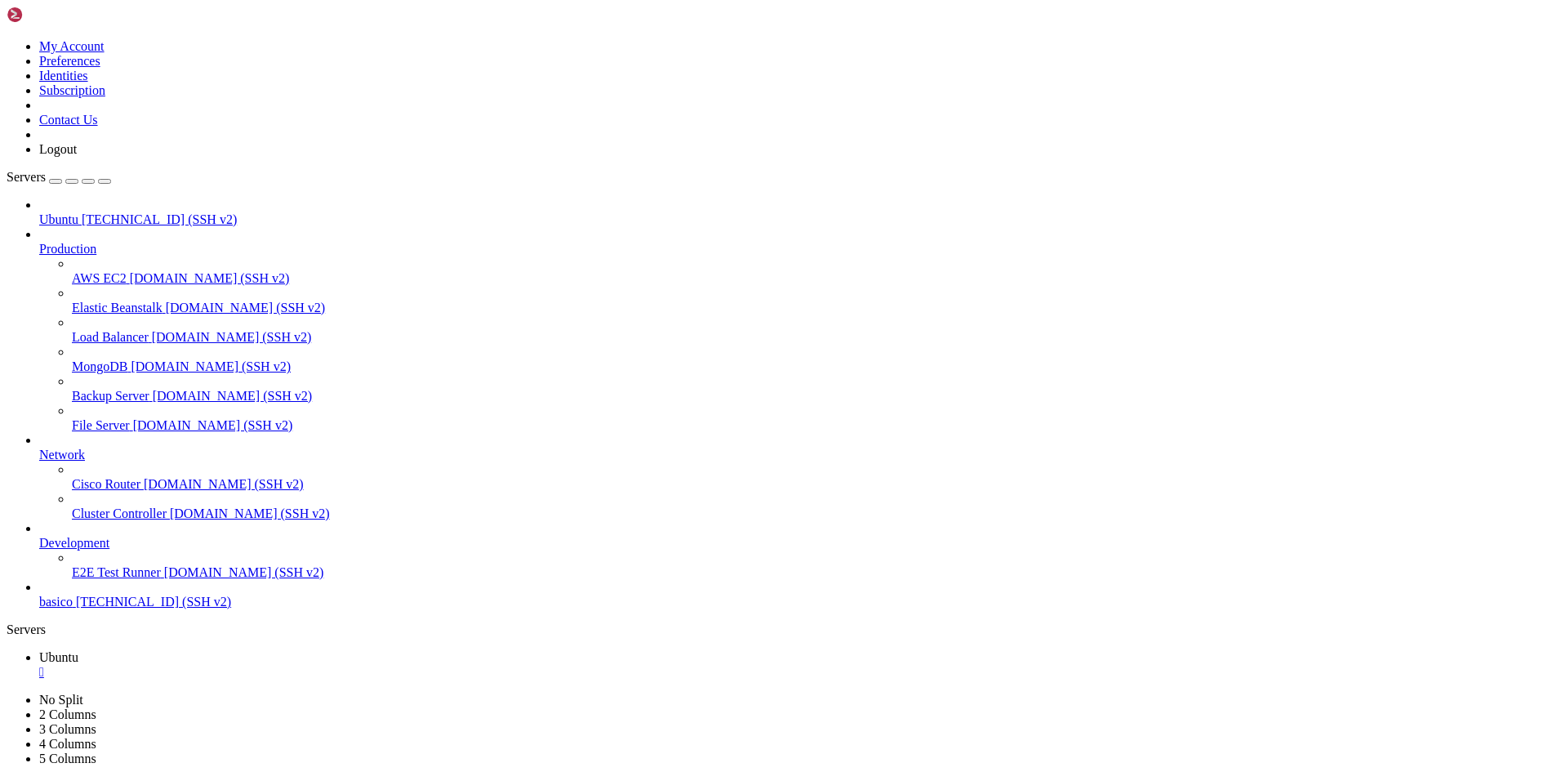
drag, startPoint x: 1067, startPoint y: 1426, endPoint x: 1047, endPoint y: 1436, distance: 22.4
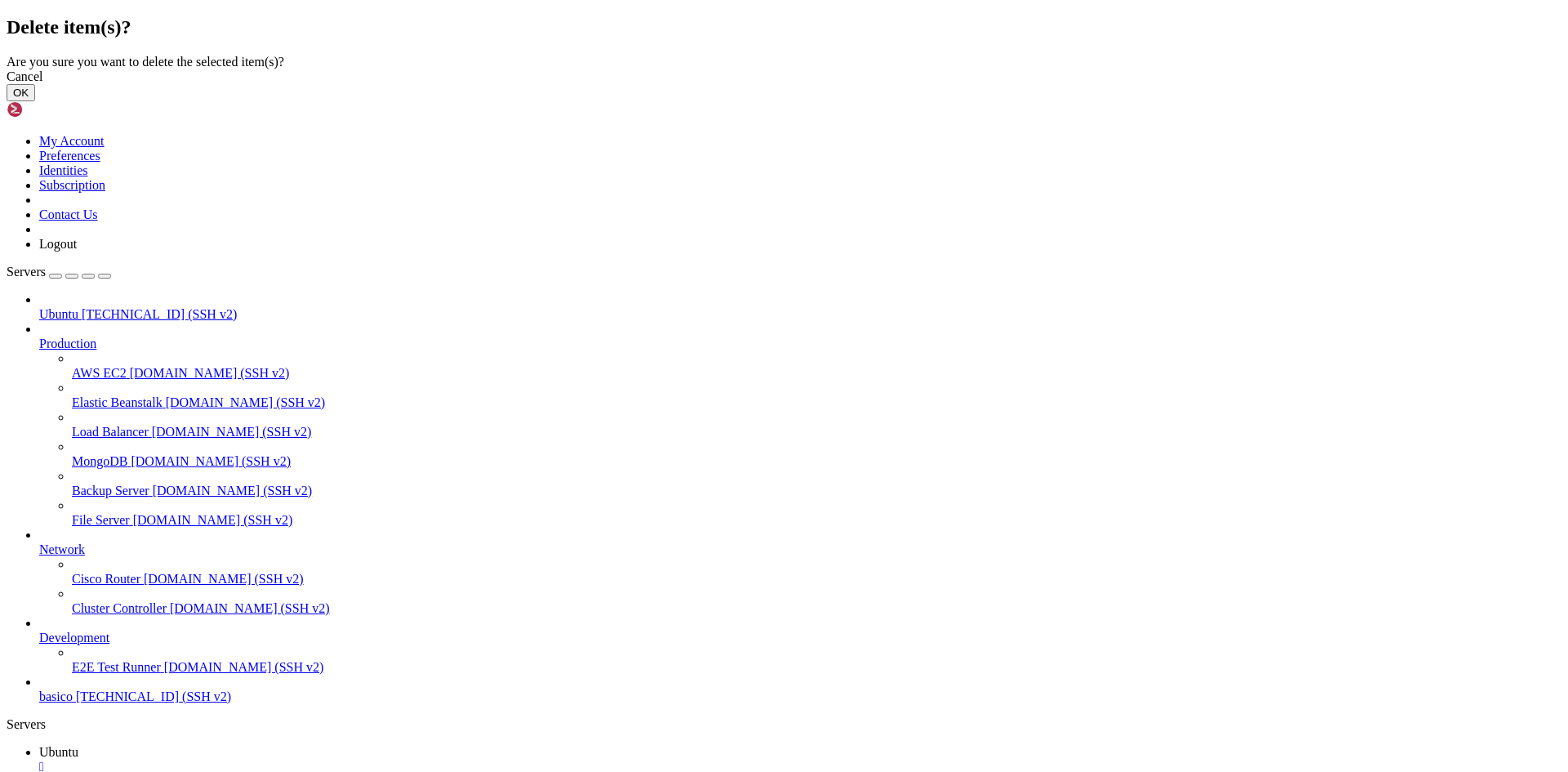
click at [35, 101] on button "OK" at bounding box center [20, 93] width 28 height 17
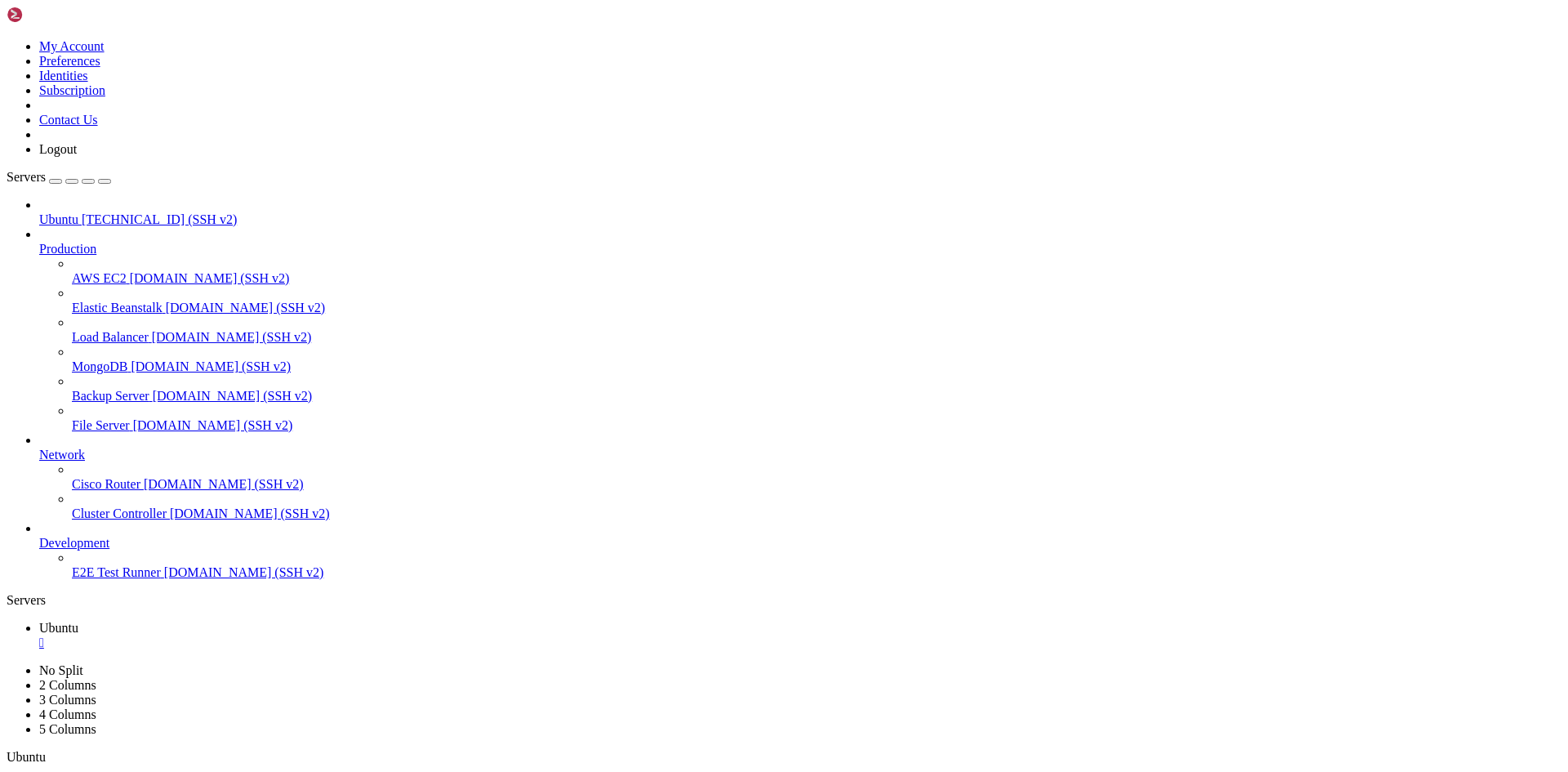
click at [109, 549] on span "Development" at bounding box center [74, 542] width 70 height 14
click at [39, 536] on icon at bounding box center [39, 536] width 0 height 0
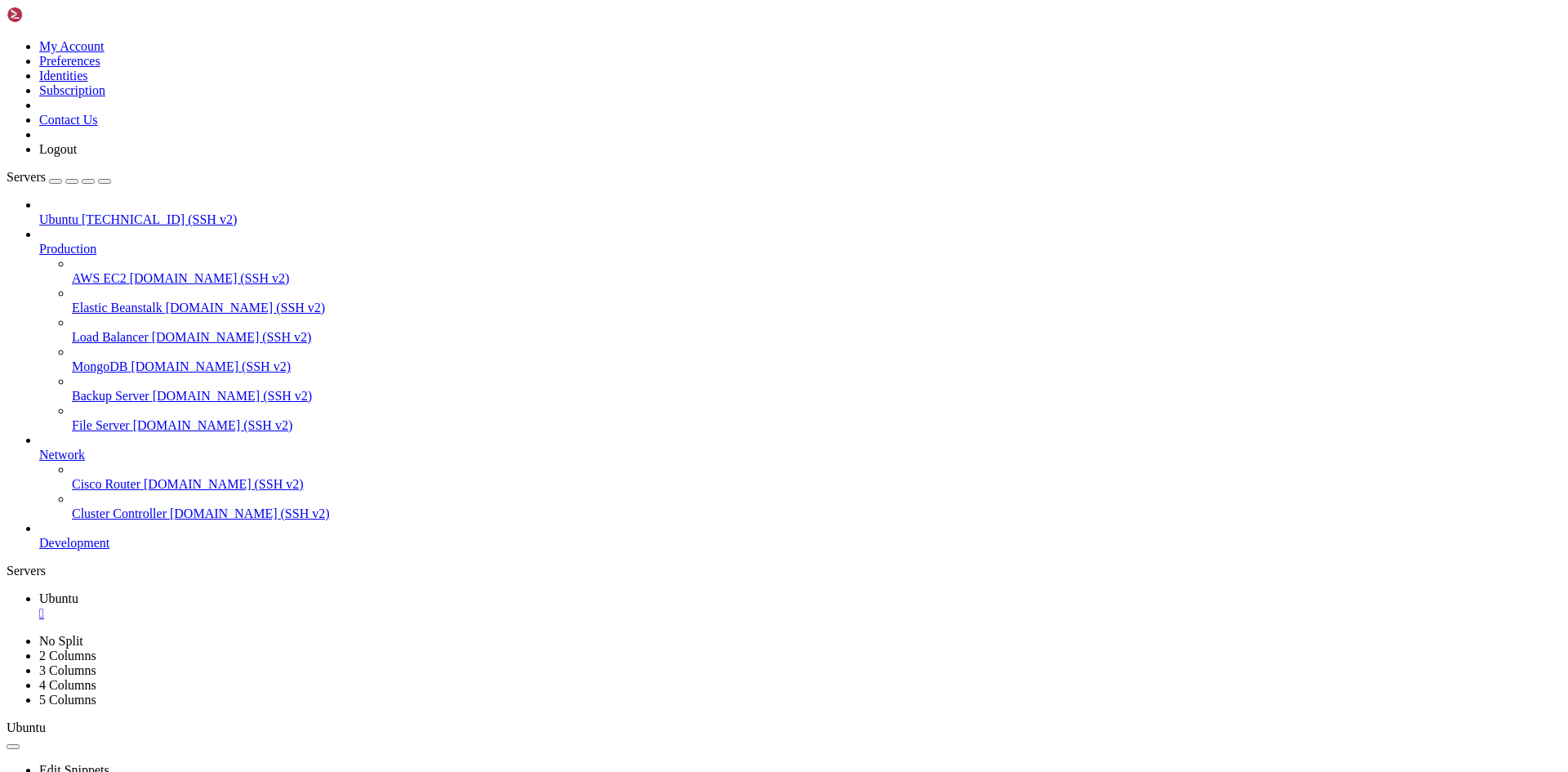
click at [39, 448] on icon at bounding box center [39, 448] width 0 height 0
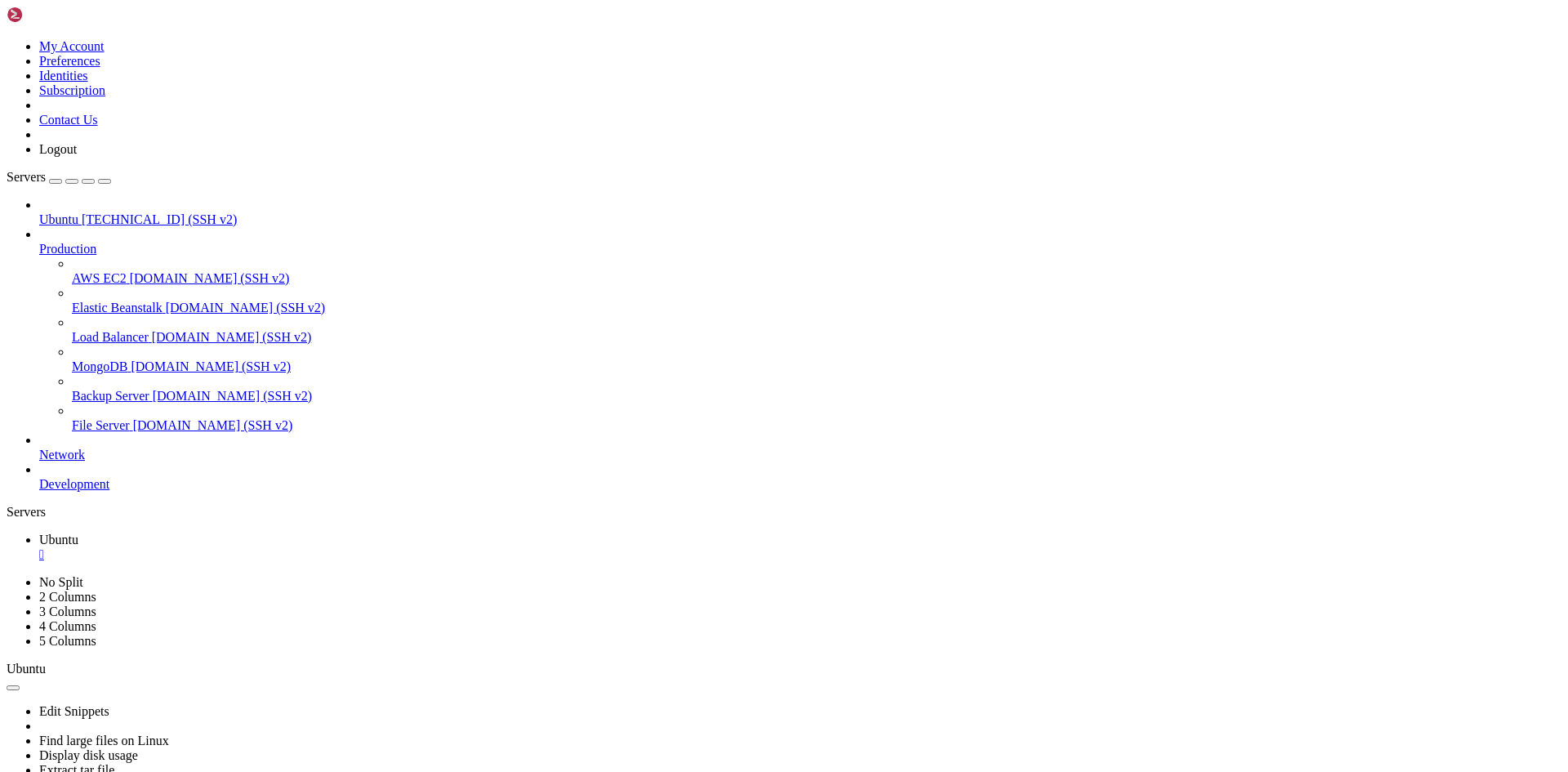
click at [39, 242] on icon at bounding box center [39, 242] width 0 height 0
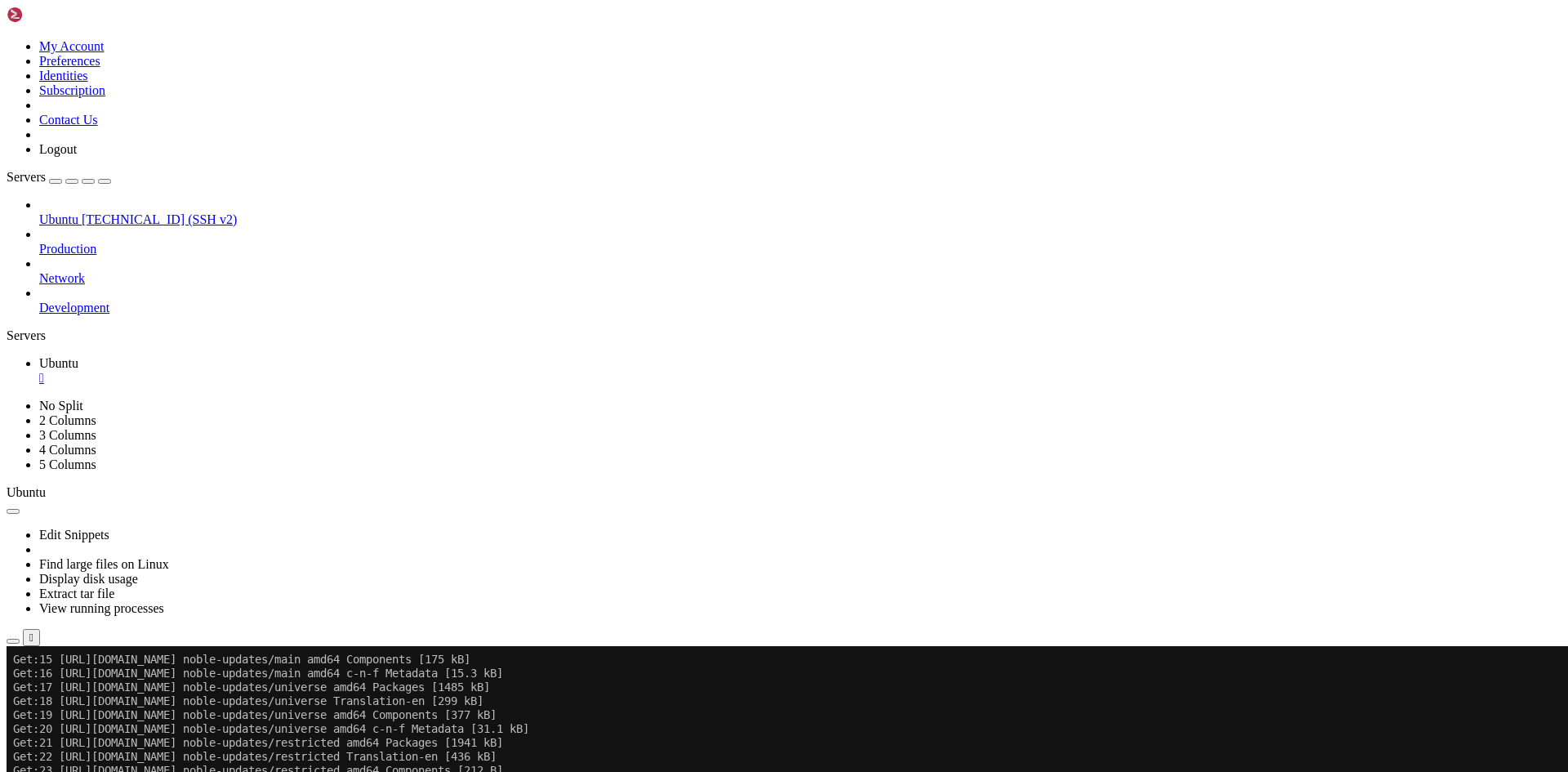
click at [101, 213] on span "[TECHNICAL_ID] (SSH v2)" at bounding box center [159, 219] width 155 height 14
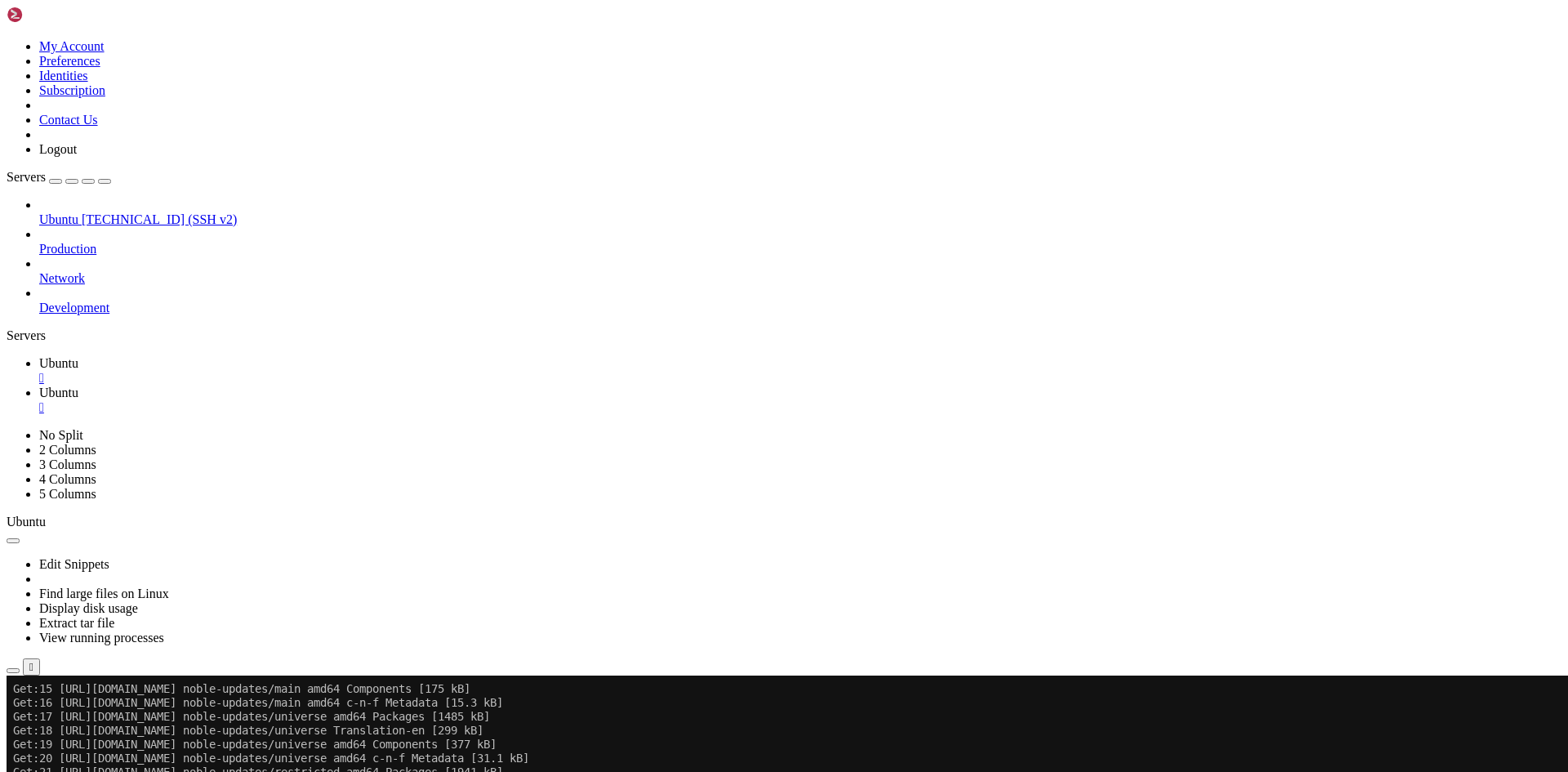
scroll to position [0, 0]
click at [239, 356] on link "Ubuntu " at bounding box center [800, 371] width 1523 height 29
click at [305, 385] on link "Ubuntu " at bounding box center [800, 400] width 1523 height 29
click at [269, 356] on link "Ubuntu " at bounding box center [800, 371] width 1523 height 29
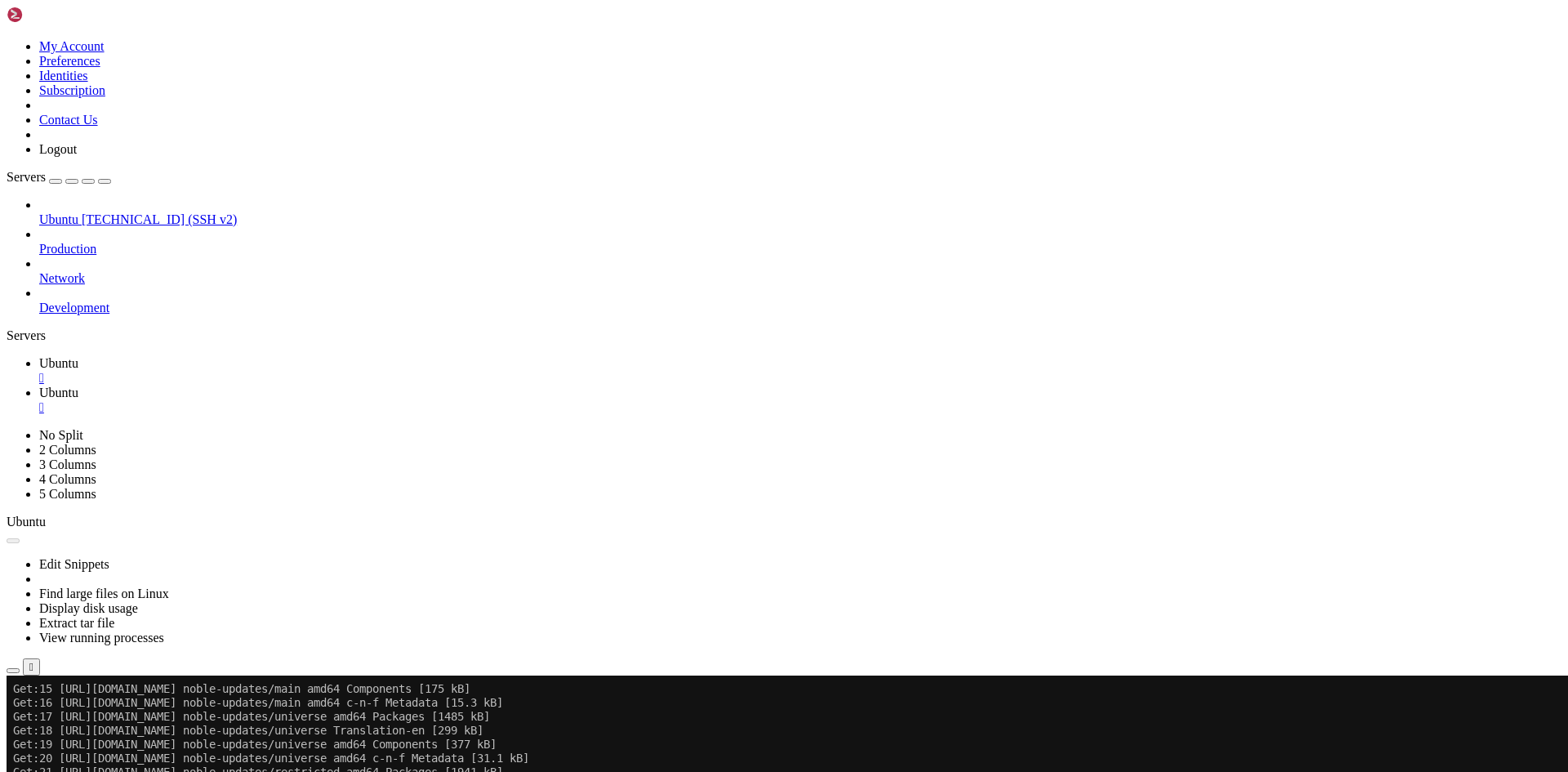
click at [78, 385] on span "Ubuntu" at bounding box center [58, 391] width 39 height 14
click at [284, 371] on div "" at bounding box center [800, 378] width 1523 height 15
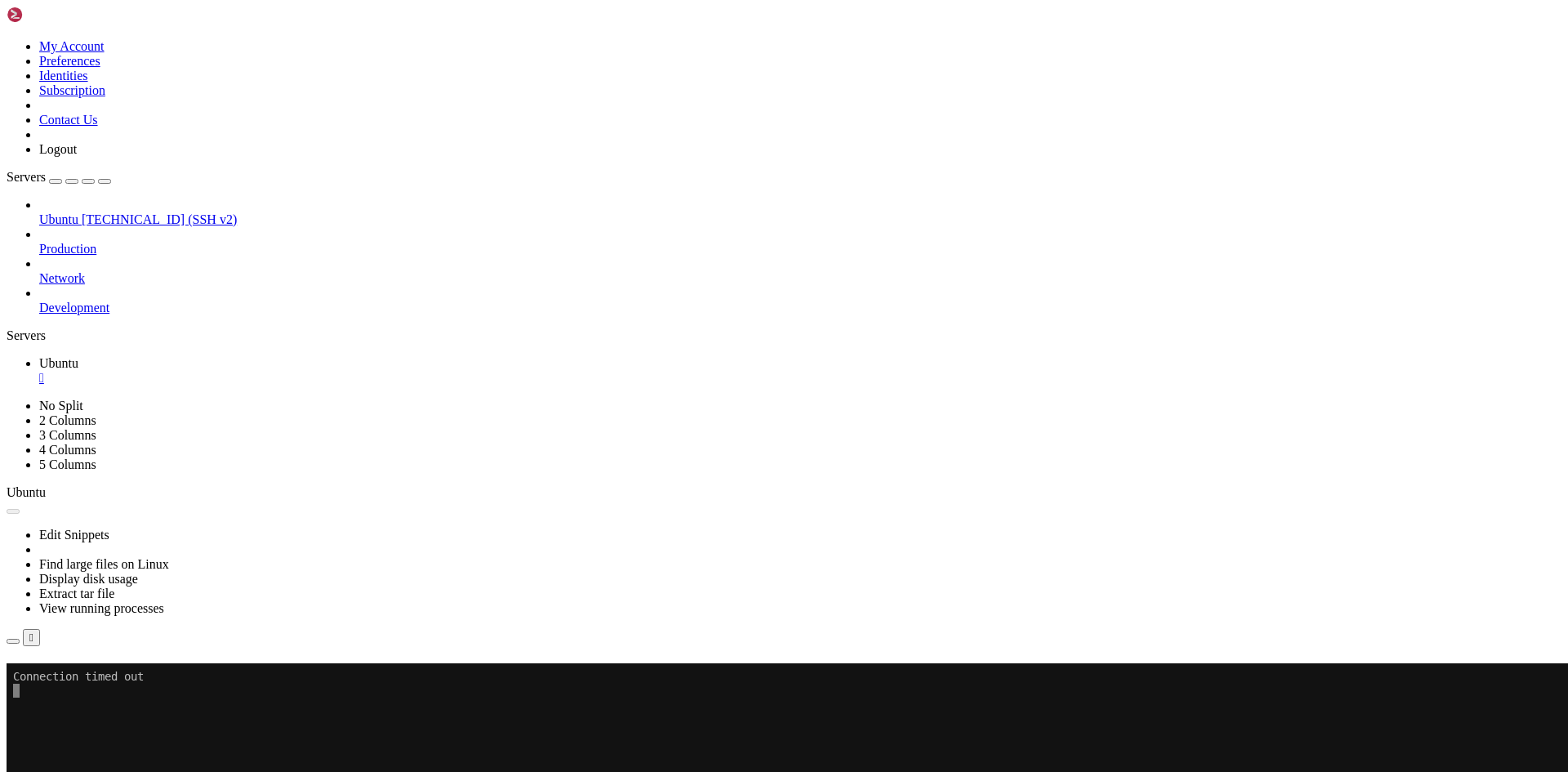
click at [894, 678] on div "Reconnect" at bounding box center [784, 686] width 1555 height 17
click at [72, 678] on button "Reconnect" at bounding box center [39, 686] width 65 height 17
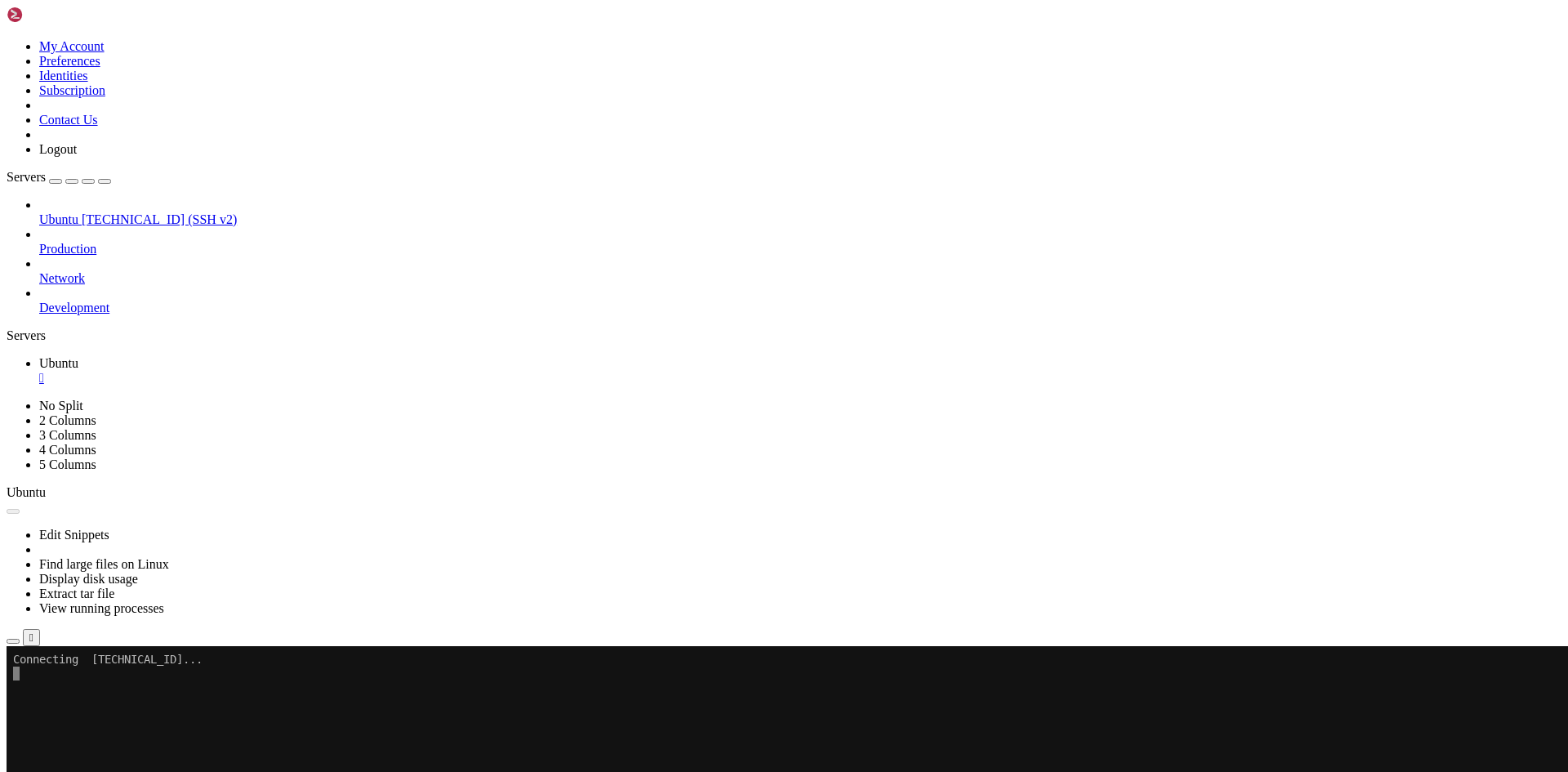
click at [78, 213] on span "Ubuntu" at bounding box center [58, 219] width 39 height 14
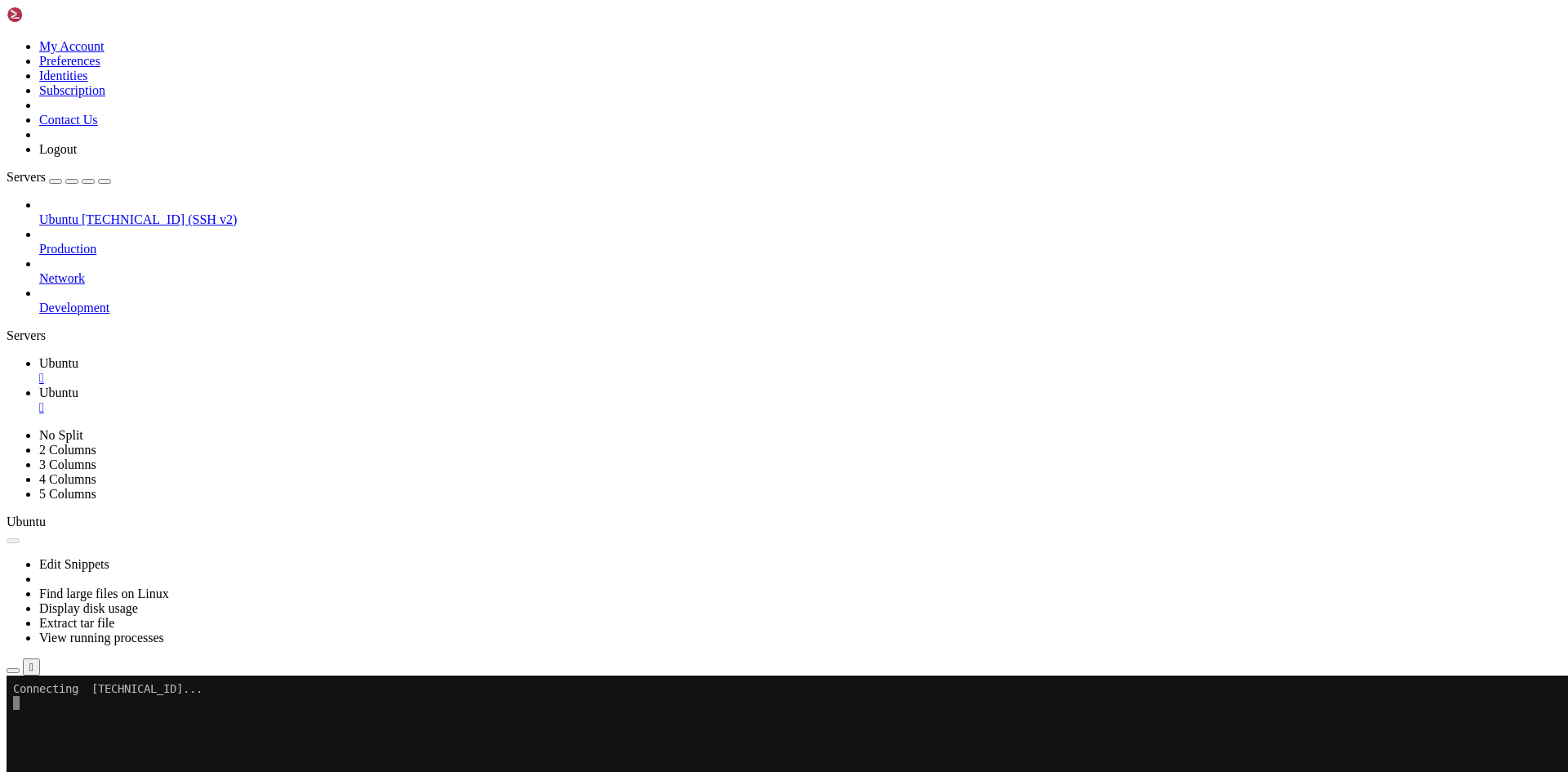
click at [285, 371] on div "" at bounding box center [800, 378] width 1523 height 15
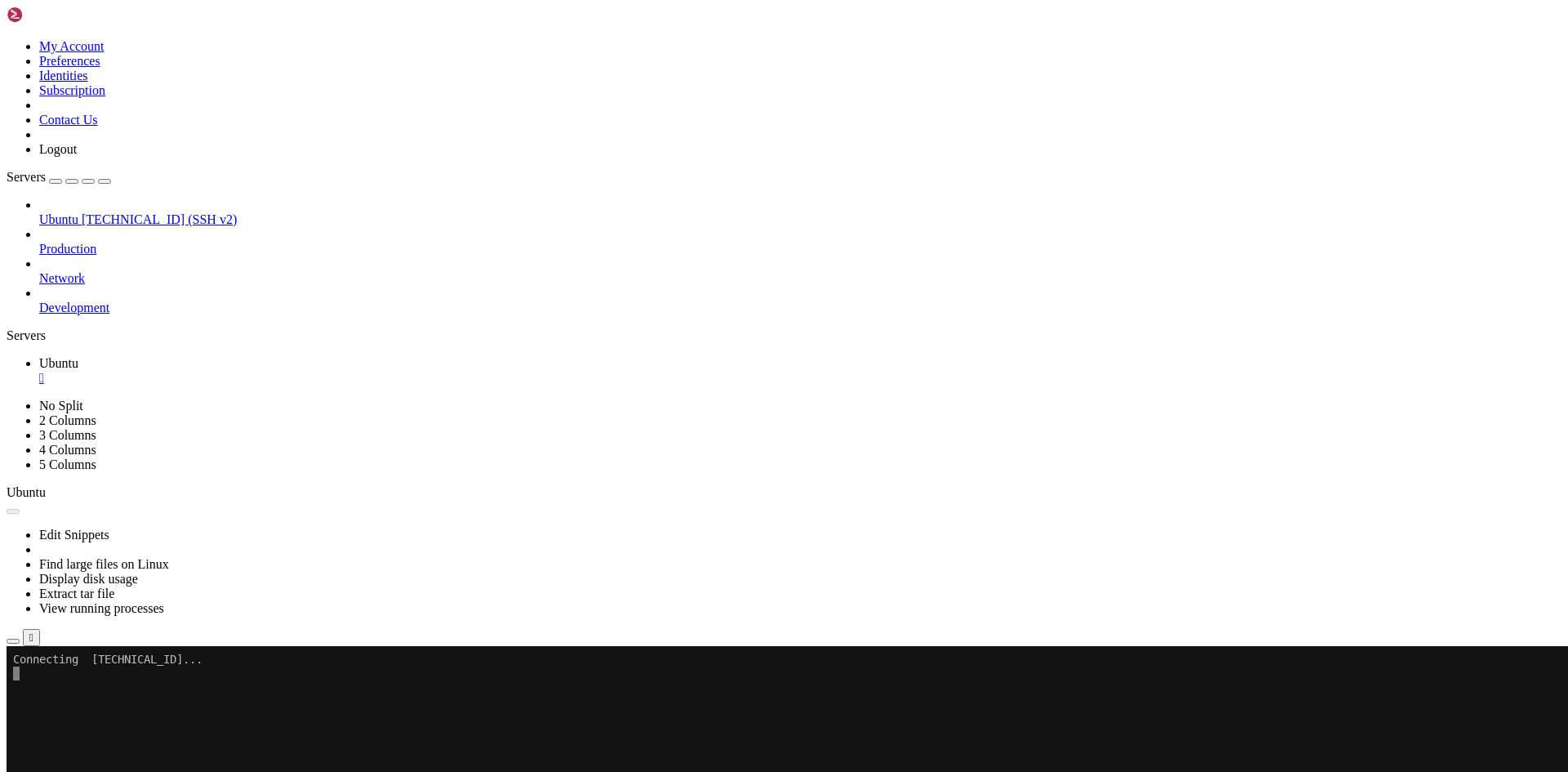
click at [135, 689] on x-row at bounding box center [687, 687] width 1349 height 14
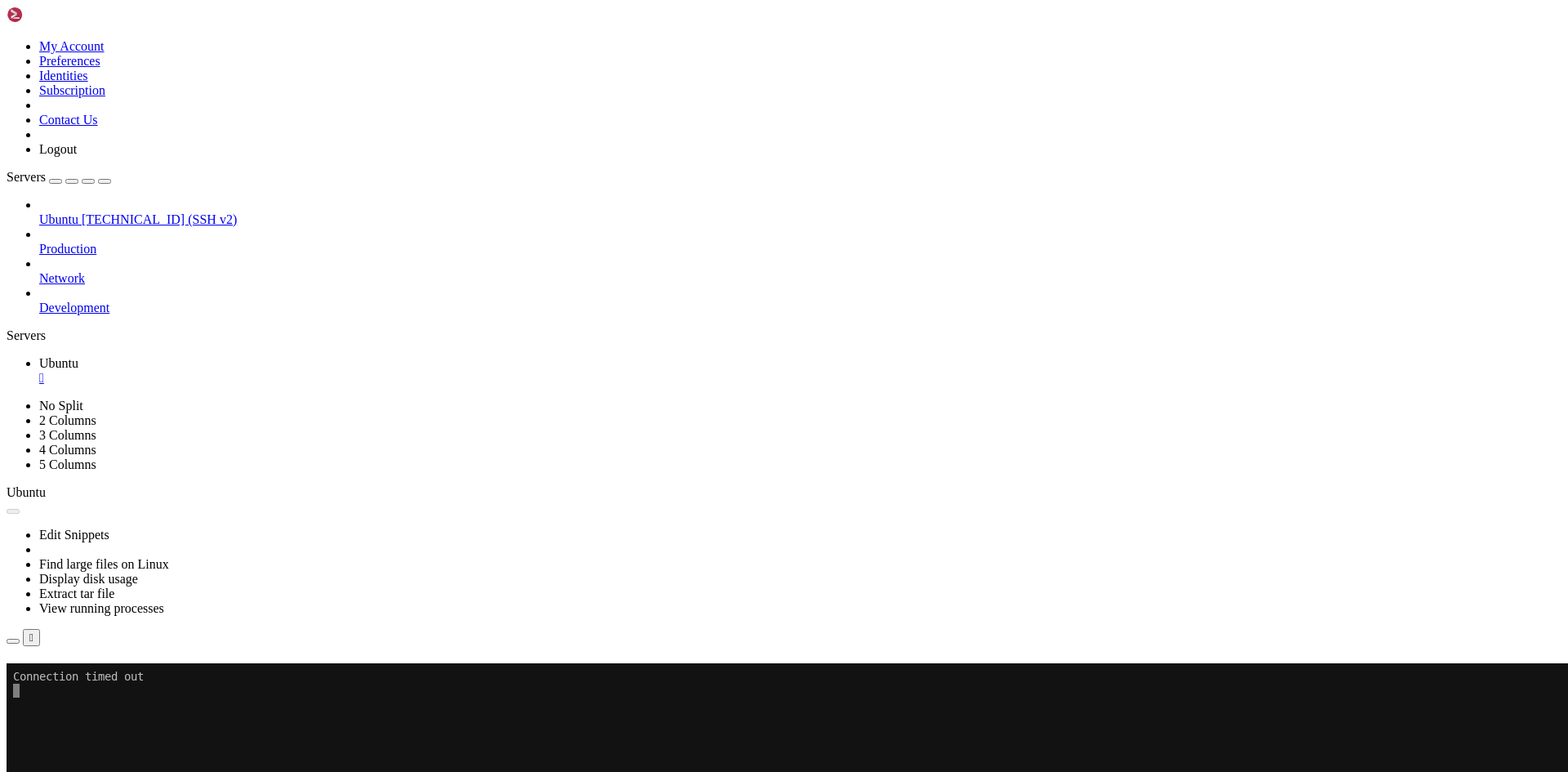
click at [72, 678] on button "Reconnect" at bounding box center [39, 686] width 65 height 17
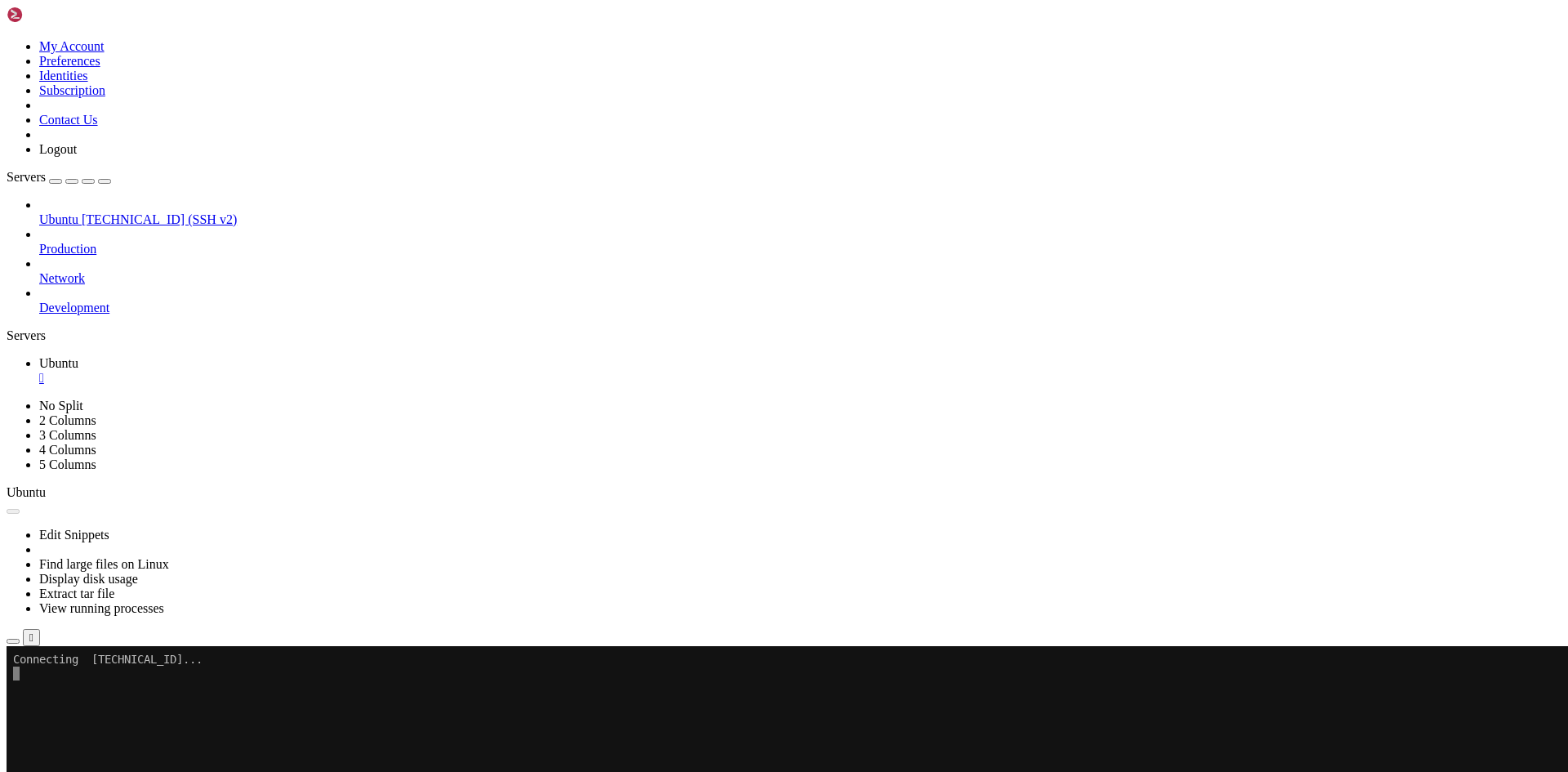
click at [284, 371] on div "" at bounding box center [800, 378] width 1523 height 15
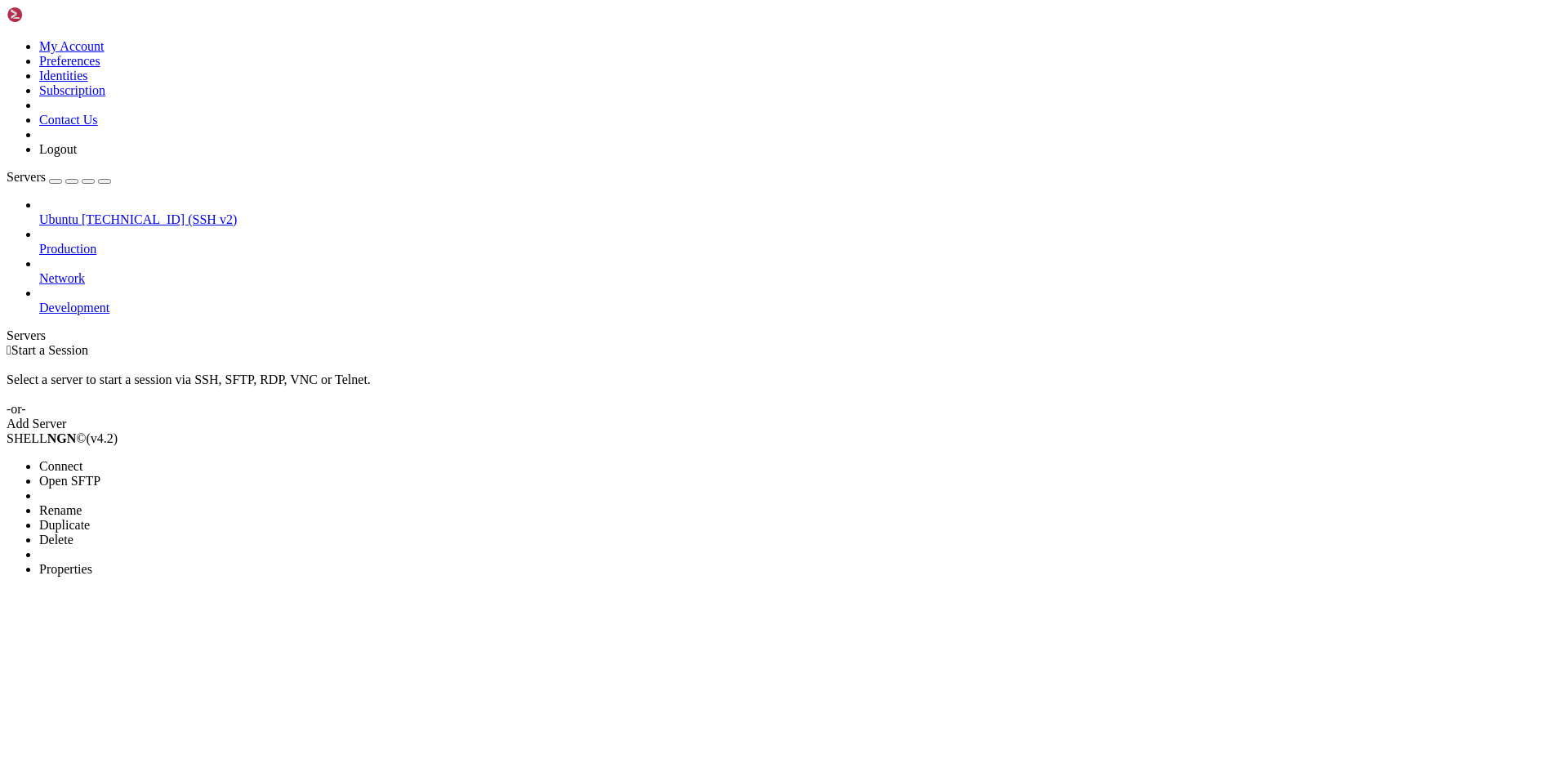
click at [74, 532] on span "Delete" at bounding box center [56, 539] width 35 height 14
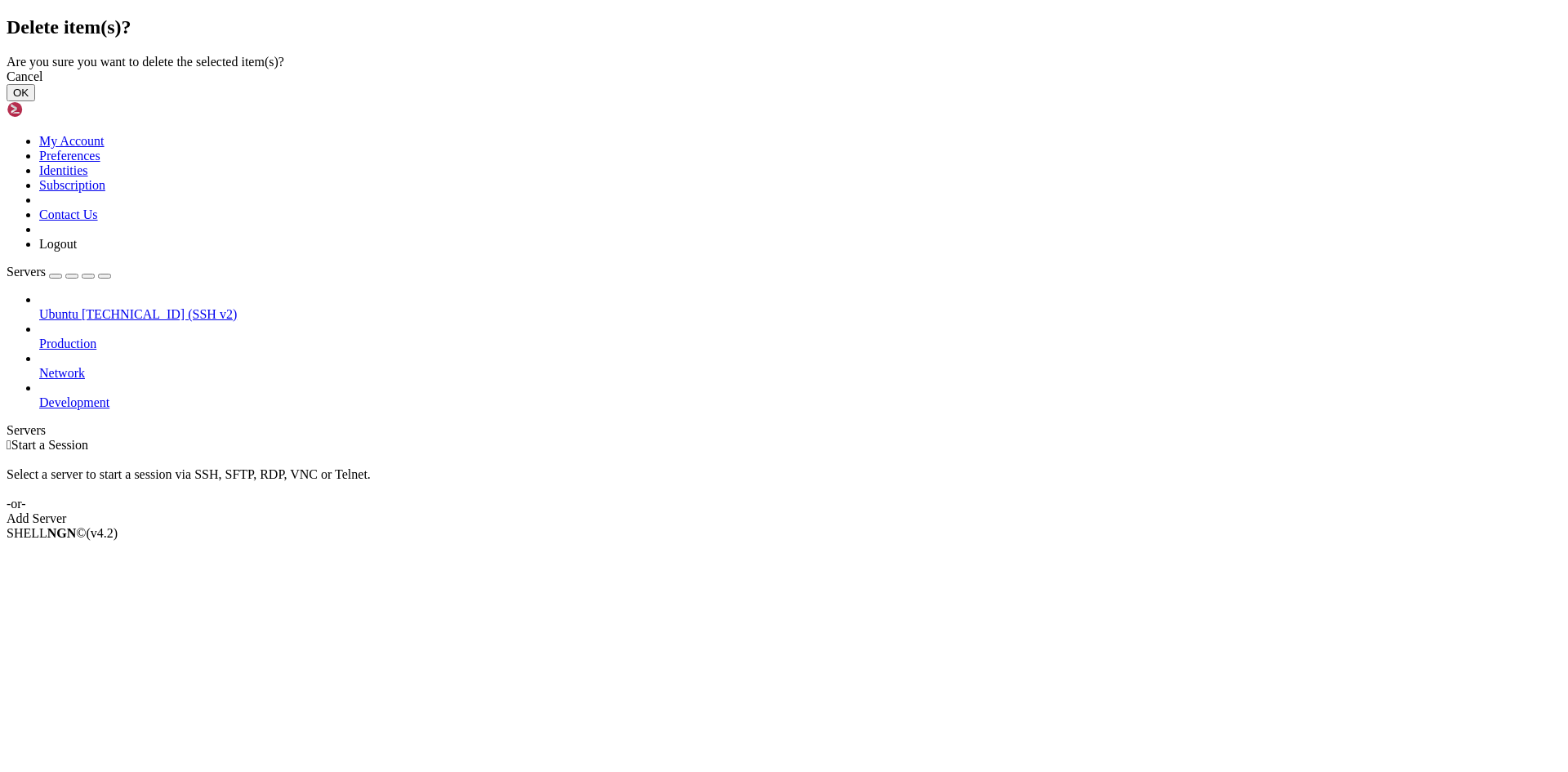
click at [35, 101] on button "OK" at bounding box center [20, 93] width 28 height 17
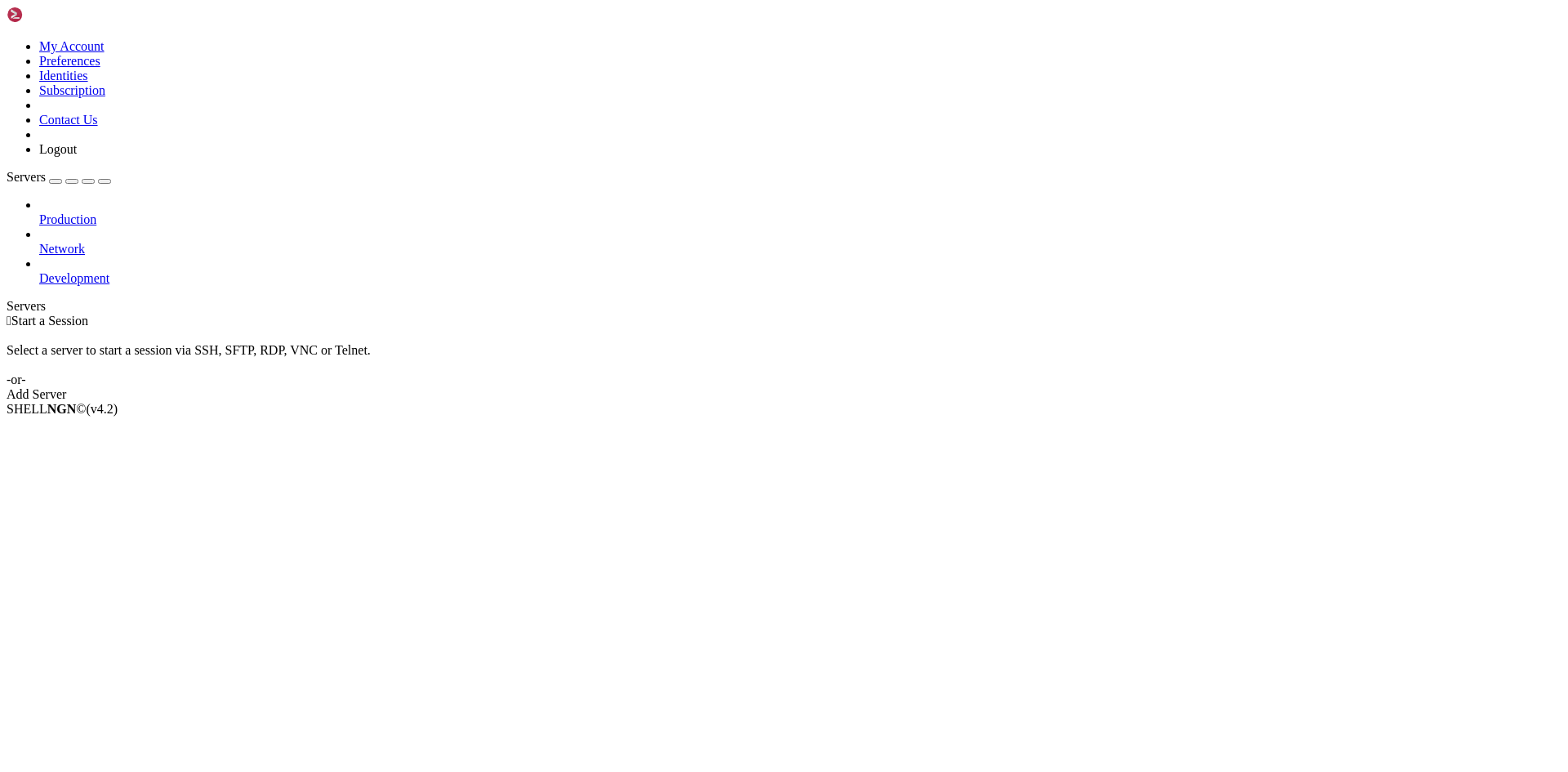
click at [128, 286] on div "Production Network Development" at bounding box center [784, 242] width 1555 height 88
click at [915, 387] on div "Add Server" at bounding box center [784, 394] width 1555 height 15
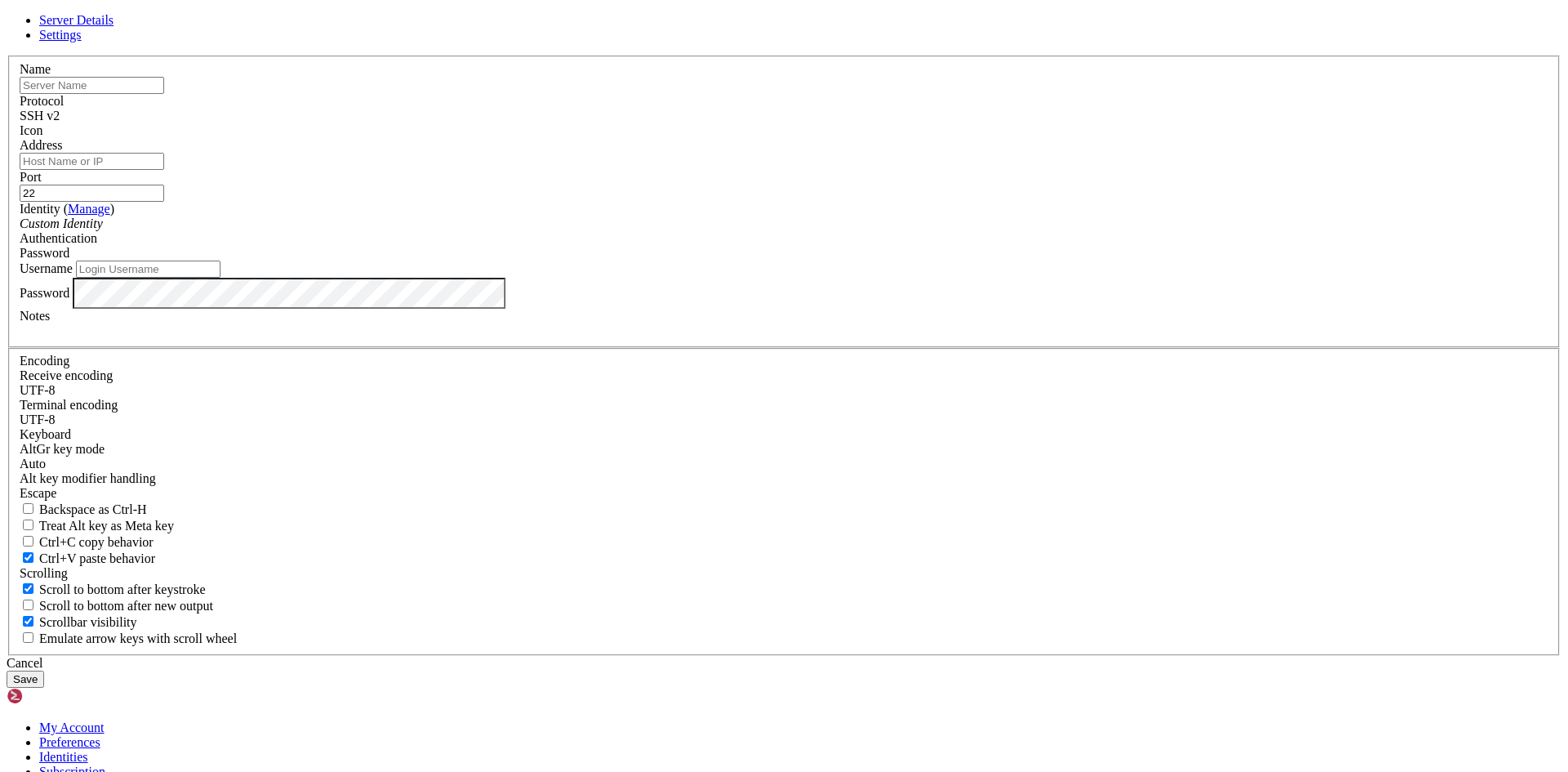
click at [164, 94] on input "text" at bounding box center [92, 85] width 144 height 17
type input "Adonais"
click at [164, 170] on input "Address" at bounding box center [92, 161] width 144 height 17
paste input "[TECHNICAL_ID]"
type input "[TECHNICAL_ID]"
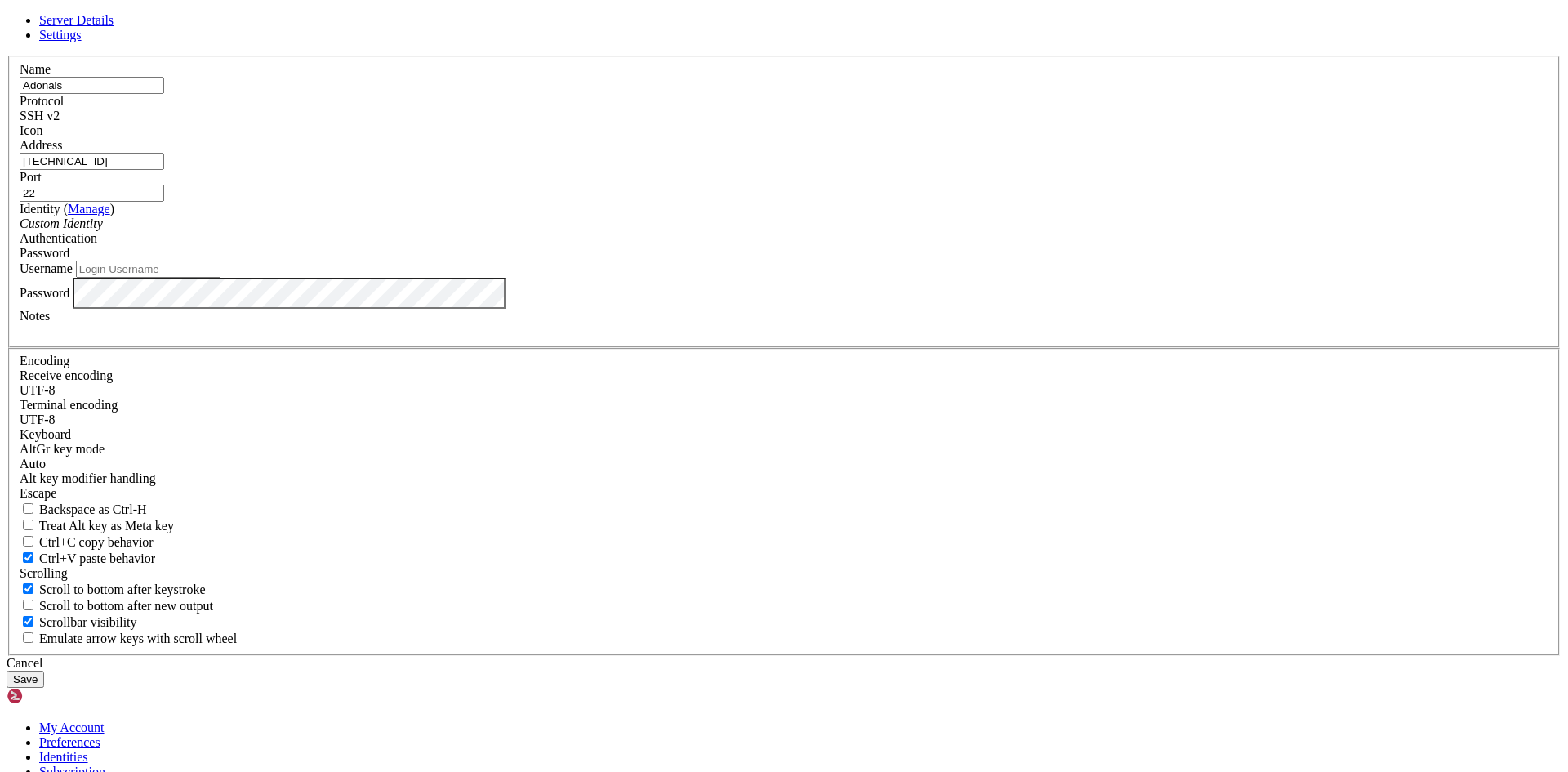
click at [221, 278] on input "Username" at bounding box center [148, 269] width 144 height 17
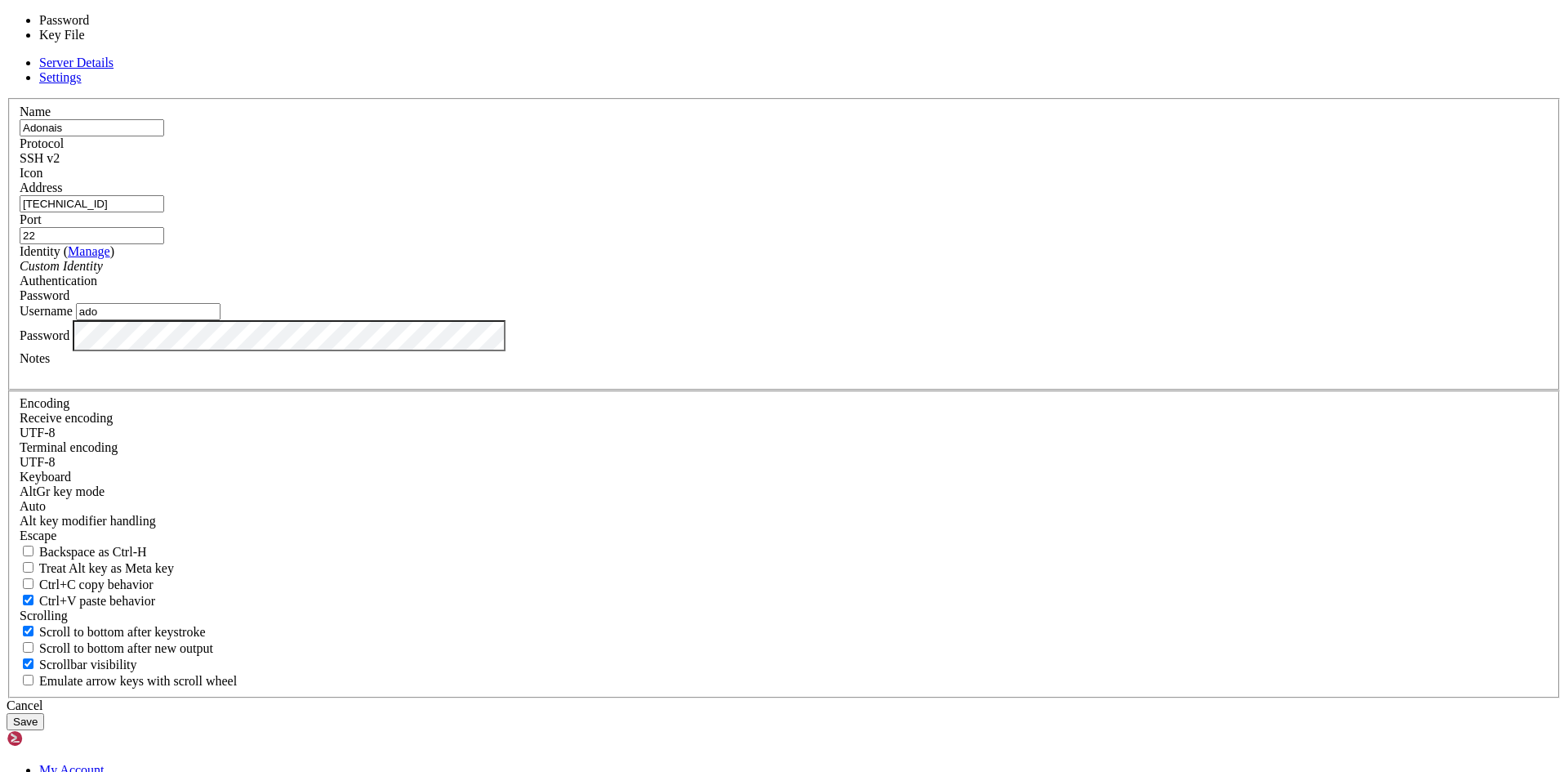
click at [914, 303] on div "Password" at bounding box center [784, 295] width 1529 height 15
click at [1113, 351] on div "Server Details Settings Name Adonais Protocol SSH v2 Icon" at bounding box center [784, 392] width 1555 height 675
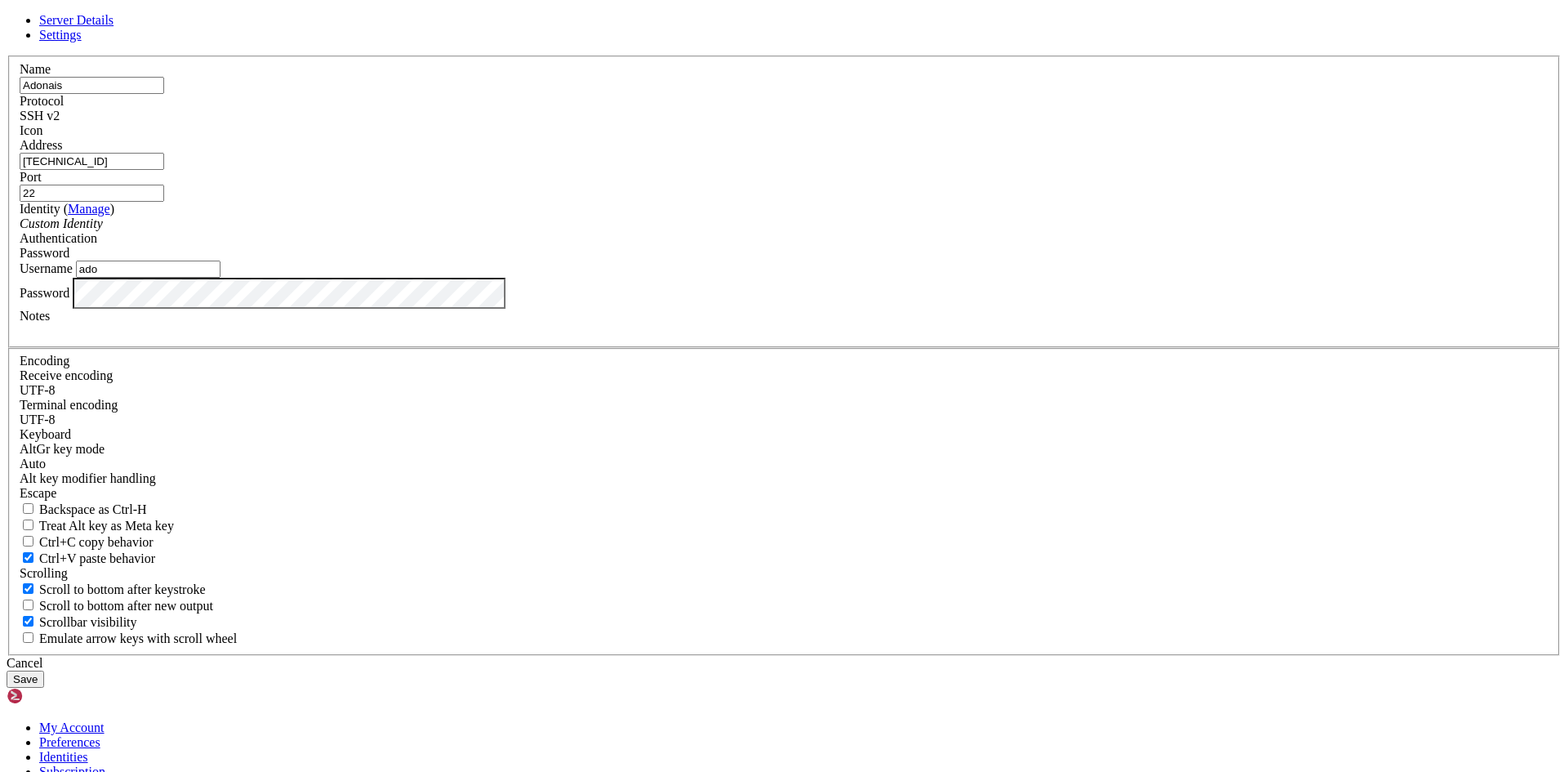
click at [221, 278] on input "ado" at bounding box center [148, 269] width 144 height 17
type input "a"
type input "A"
type input "Ubuntu"
click at [45, 670] on button "Save" at bounding box center [25, 678] width 37 height 17
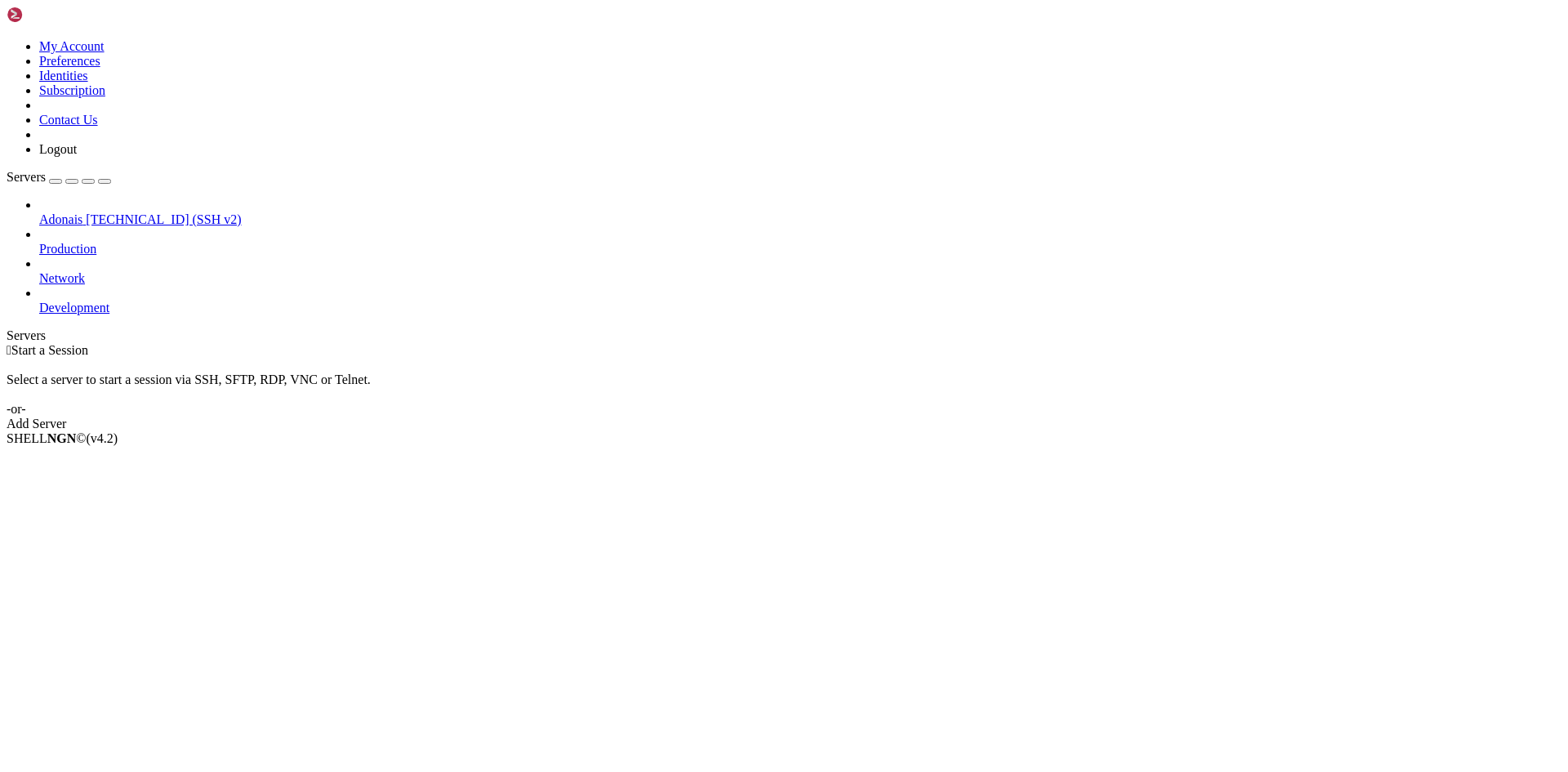
click at [83, 213] on span "Adonais" at bounding box center [61, 219] width 44 height 14
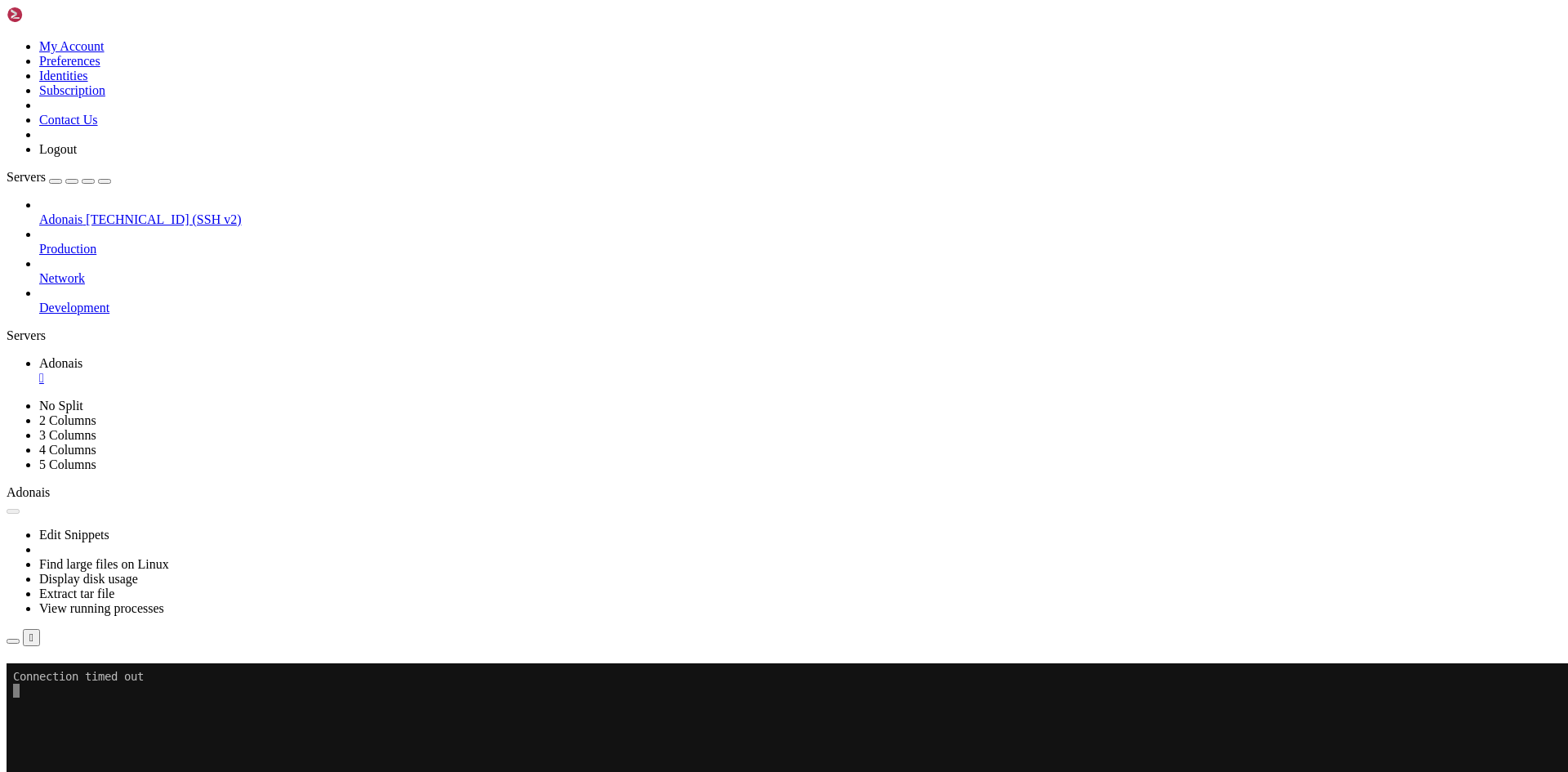
click at [72, 678] on button "Reconnect" at bounding box center [39, 686] width 65 height 17
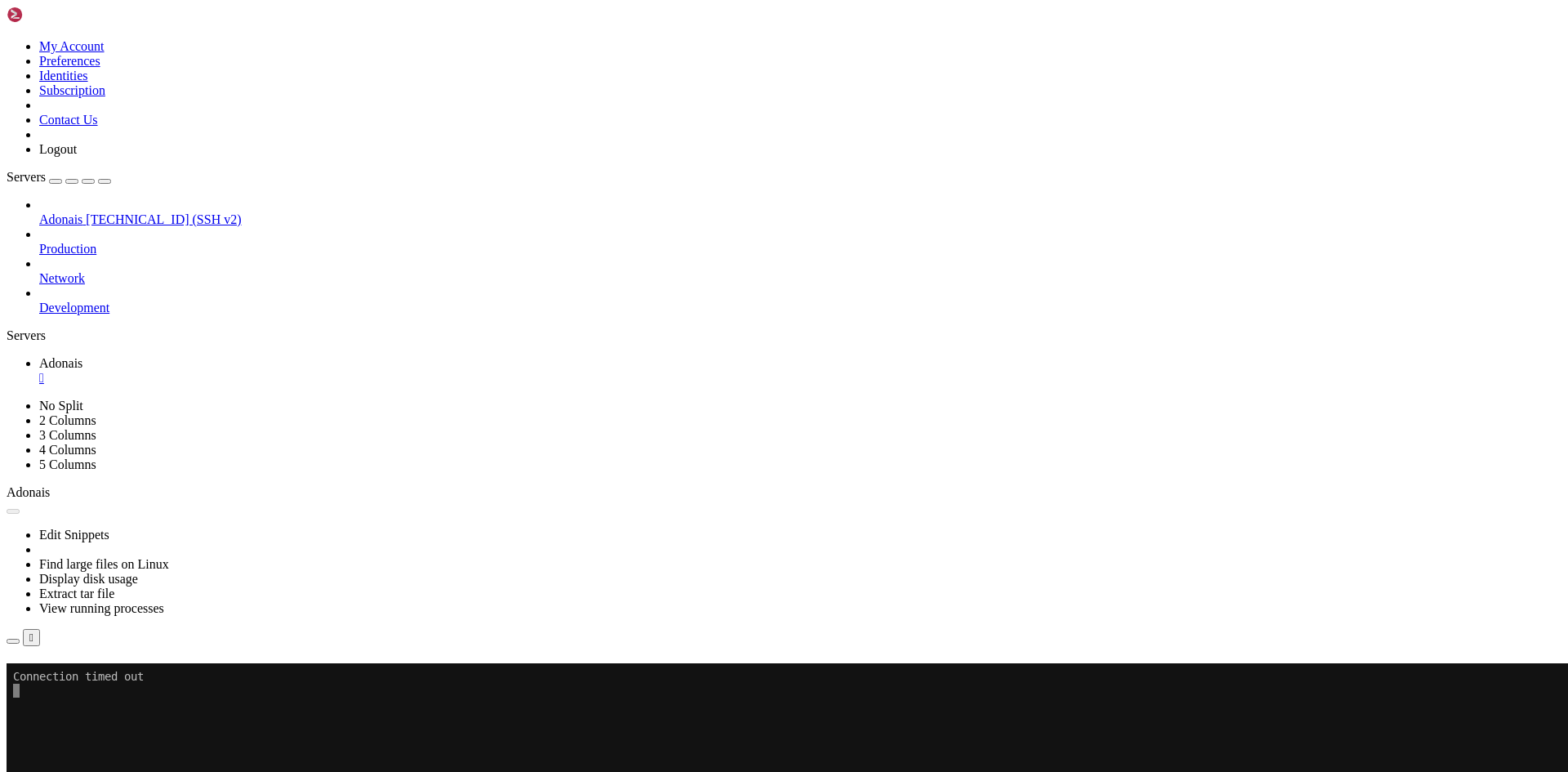
click at [896, 663] on h4 "Connection Closed Reconnect Connection timed out" at bounding box center [784, 686] width 1555 height 46
click at [72, 678] on button "Reconnect" at bounding box center [39, 686] width 65 height 17
